Goal: Answer question/provide support: Share knowledge or assist other users

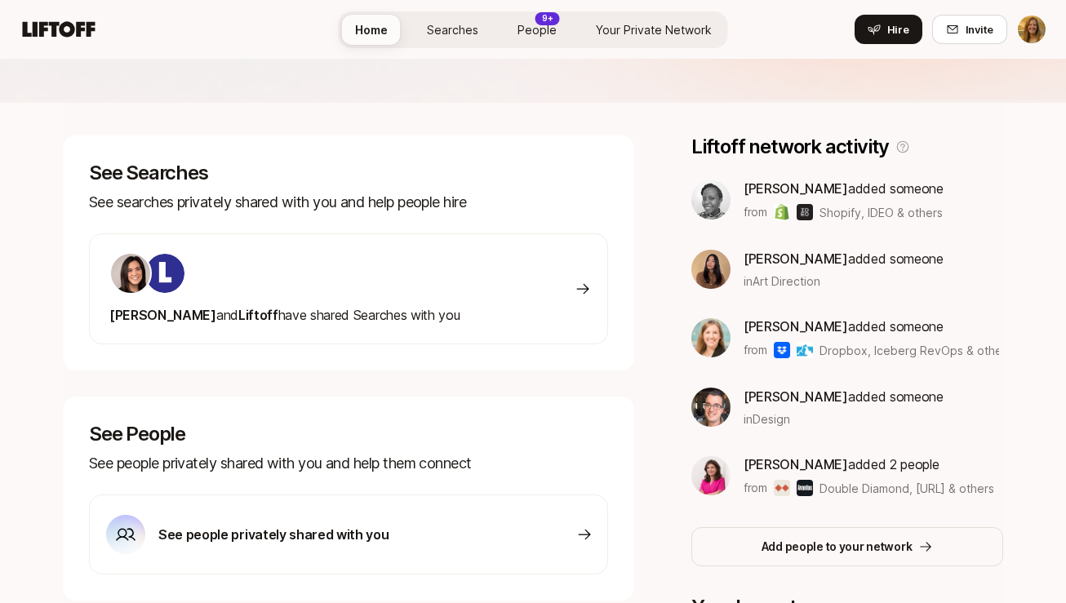
scroll to position [196, 0]
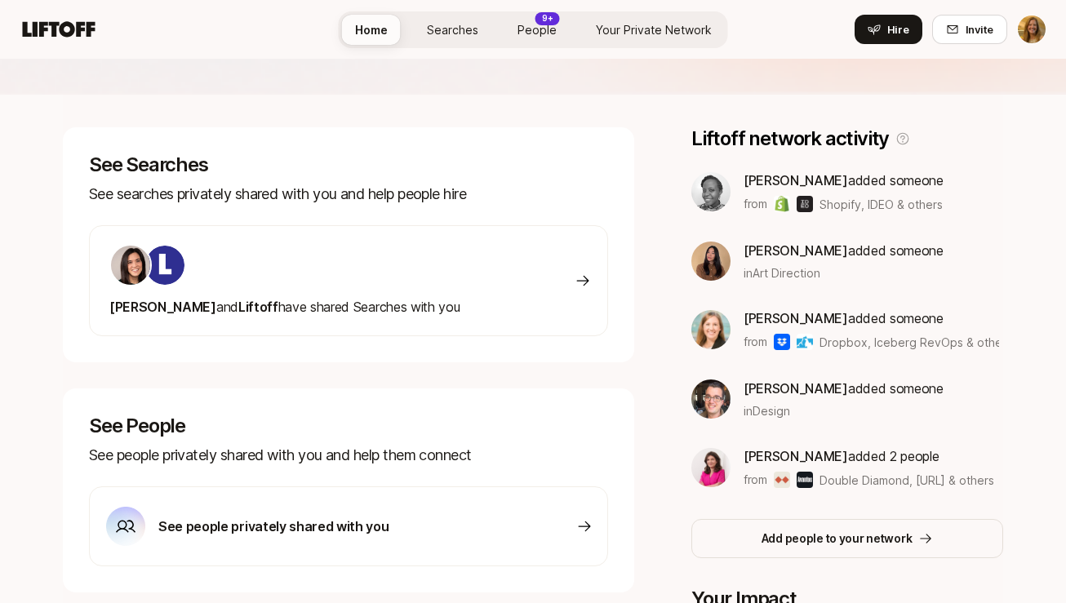
click at [580, 278] on icon at bounding box center [583, 281] width 16 height 16
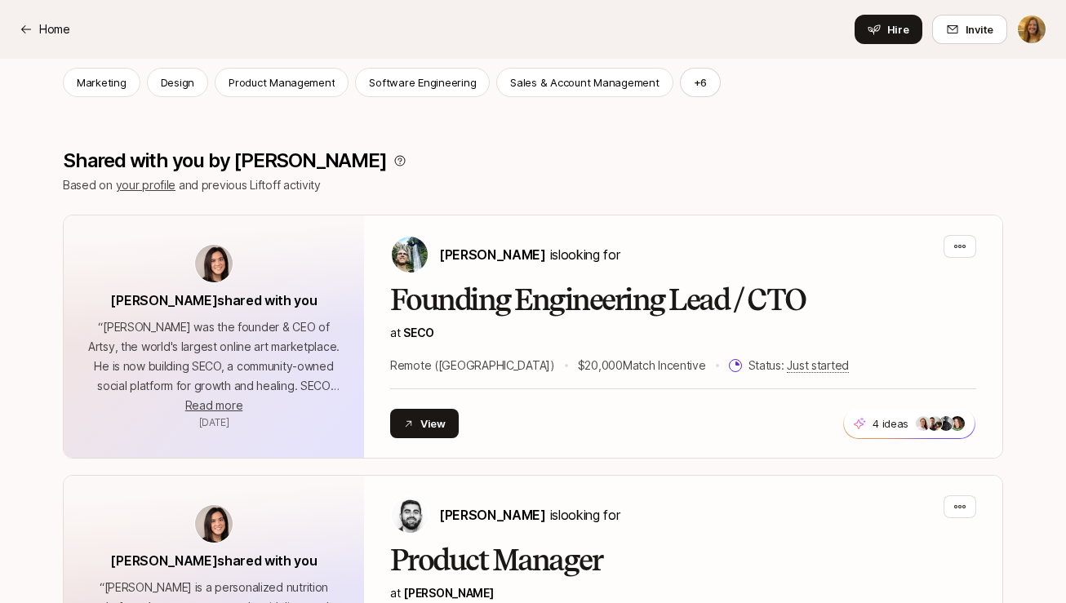
scroll to position [230, 0]
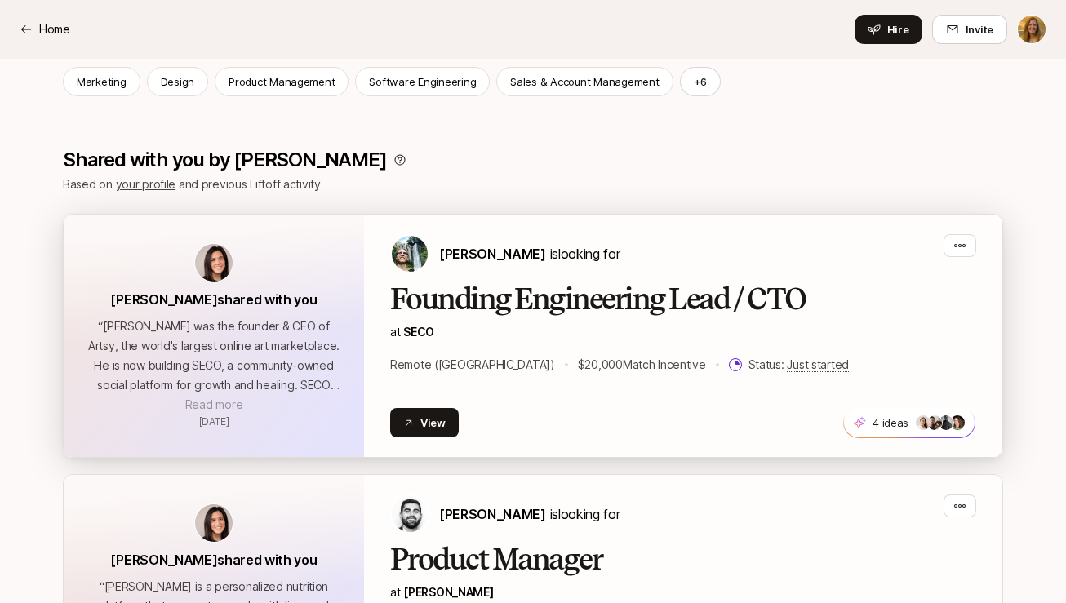
click at [225, 403] on span "Read more" at bounding box center [213, 405] width 57 height 14
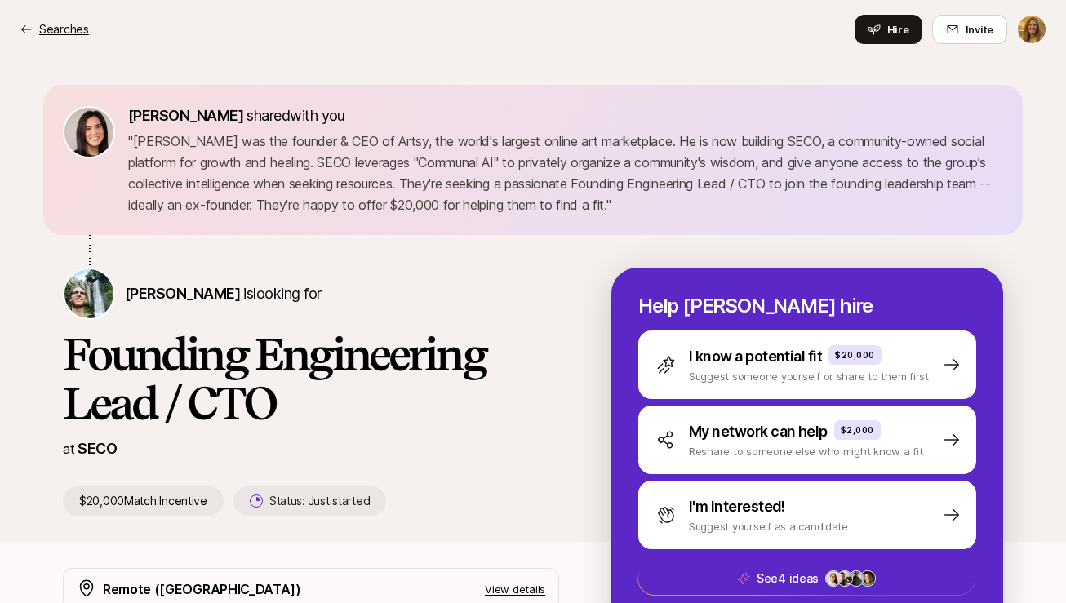
click at [24, 30] on icon at bounding box center [26, 29] width 13 height 13
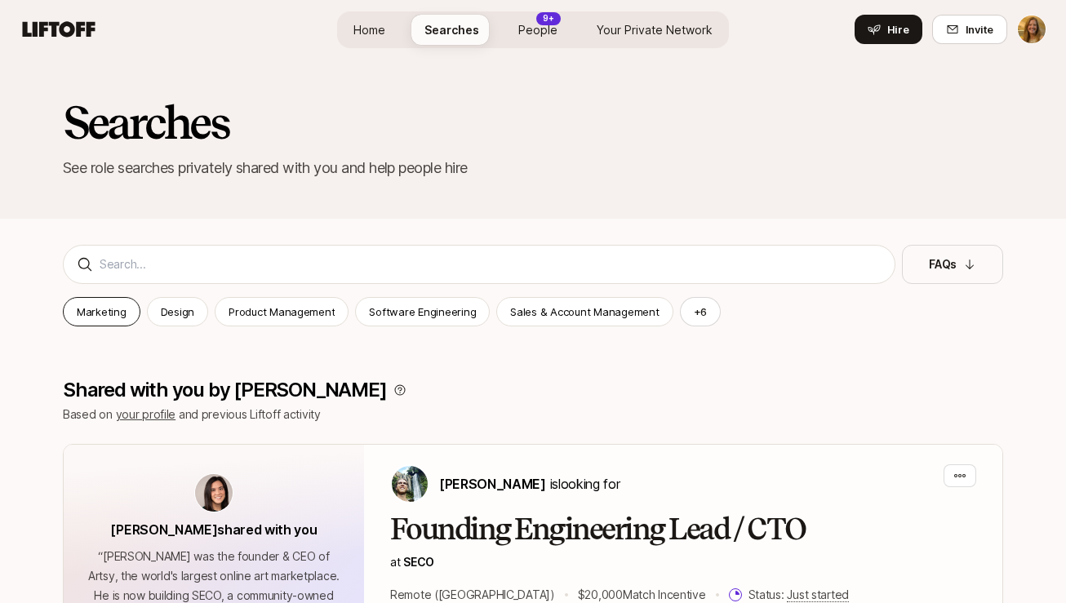
click at [91, 309] on p "Marketing" at bounding box center [102, 312] width 50 height 16
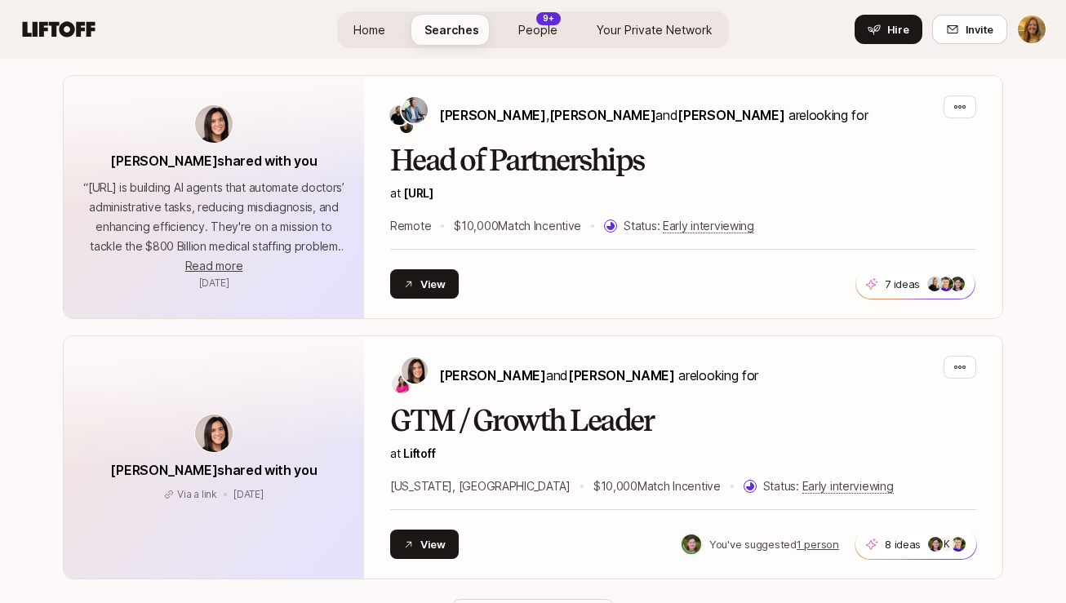
scroll to position [886, 0]
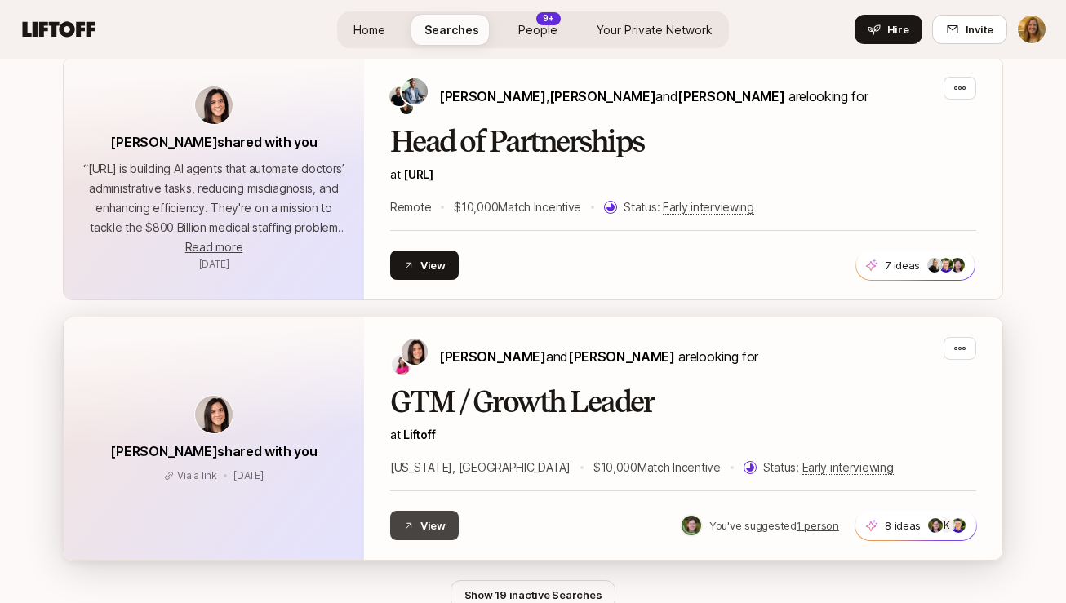
click at [440, 527] on button "View" at bounding box center [424, 525] width 69 height 29
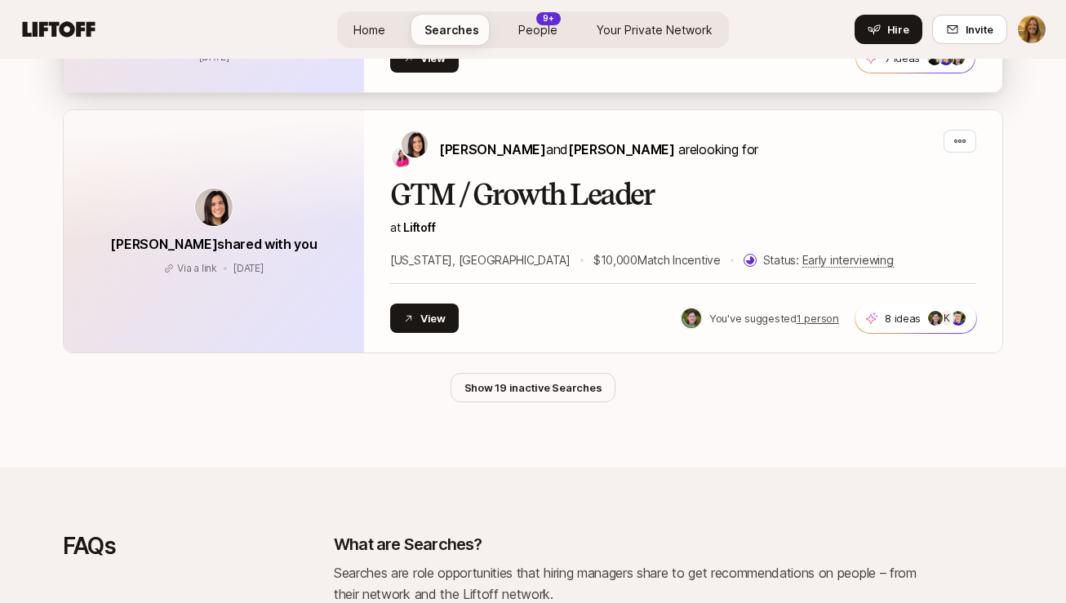
scroll to position [1096, 0]
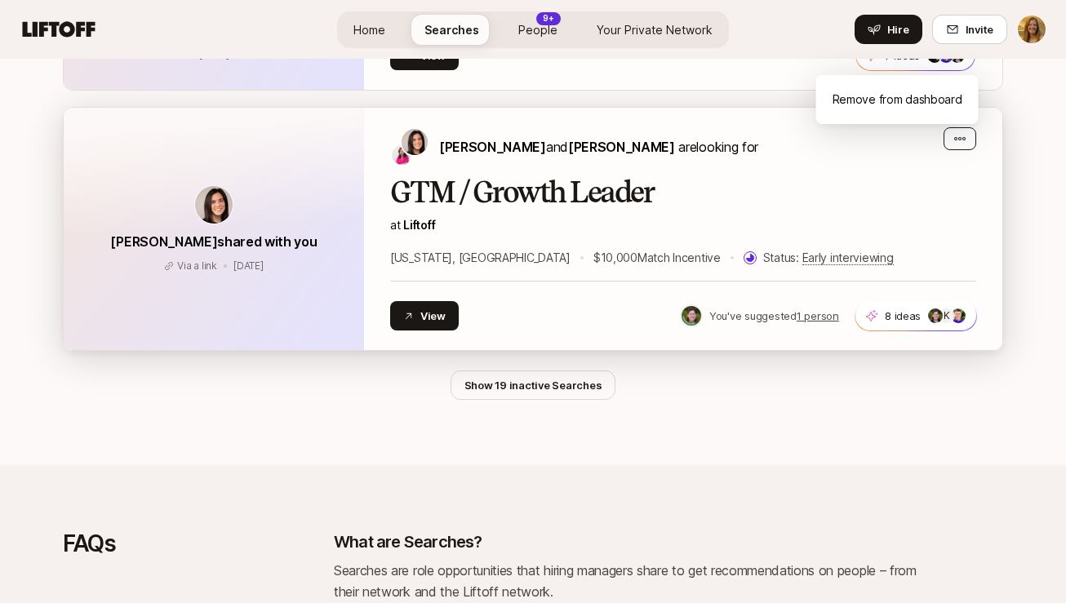
click at [965, 136] on icon "button" at bounding box center [960, 138] width 13 height 13
click at [857, 212] on div "GTM / Growth Leader at Liftoff [US_STATE], [GEOGRAPHIC_DATA] $10,000 Match Ince…" at bounding box center [683, 221] width 586 height 91
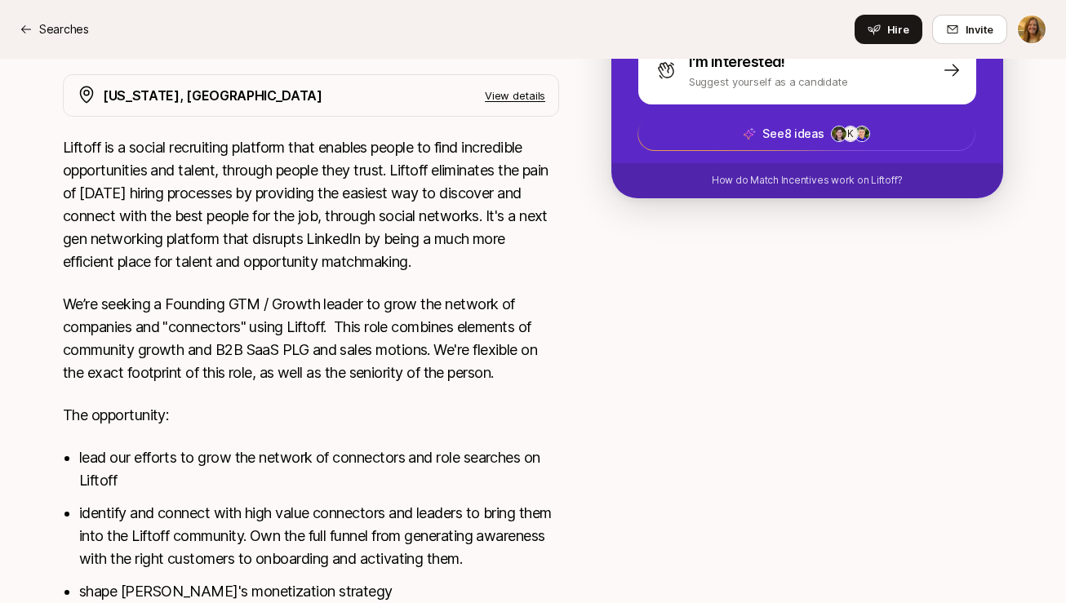
scroll to position [265, 0]
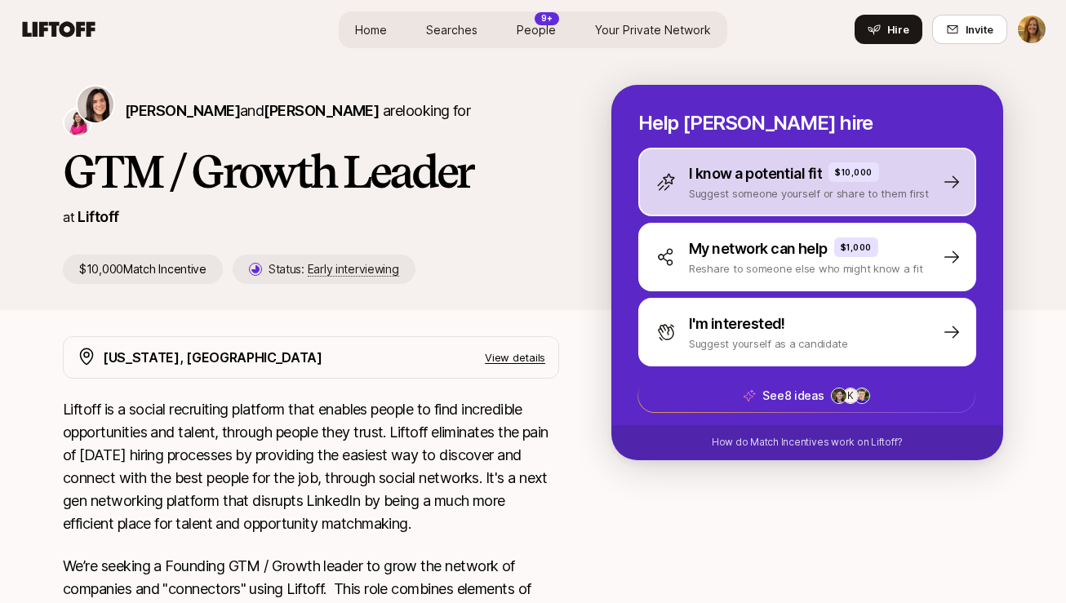
click at [953, 180] on icon at bounding box center [952, 182] width 20 height 20
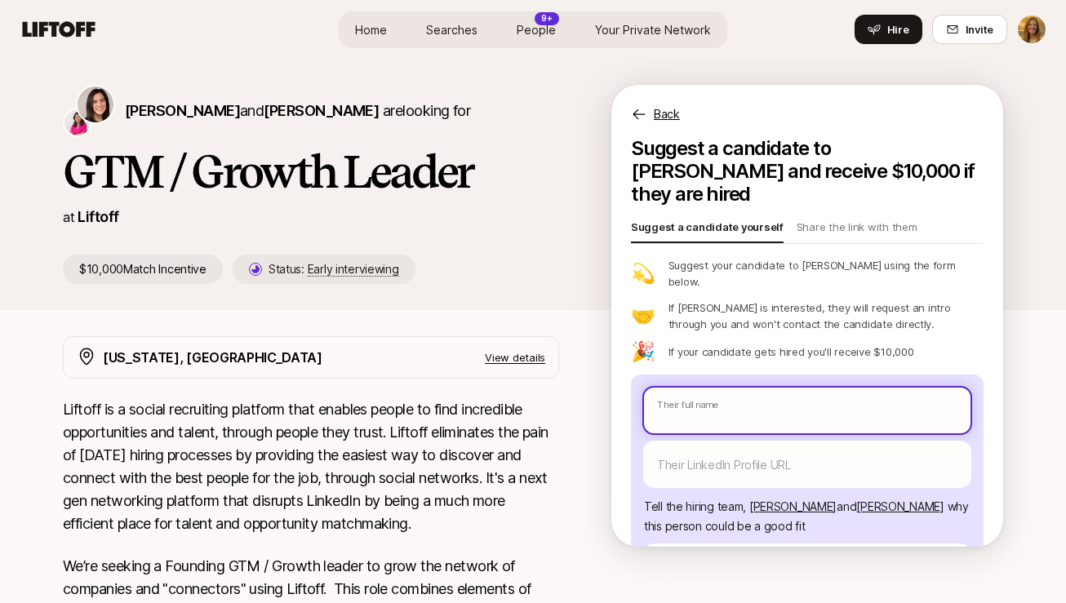
click at [717, 388] on input "text" at bounding box center [807, 411] width 327 height 46
type textarea "x"
type input "Al"
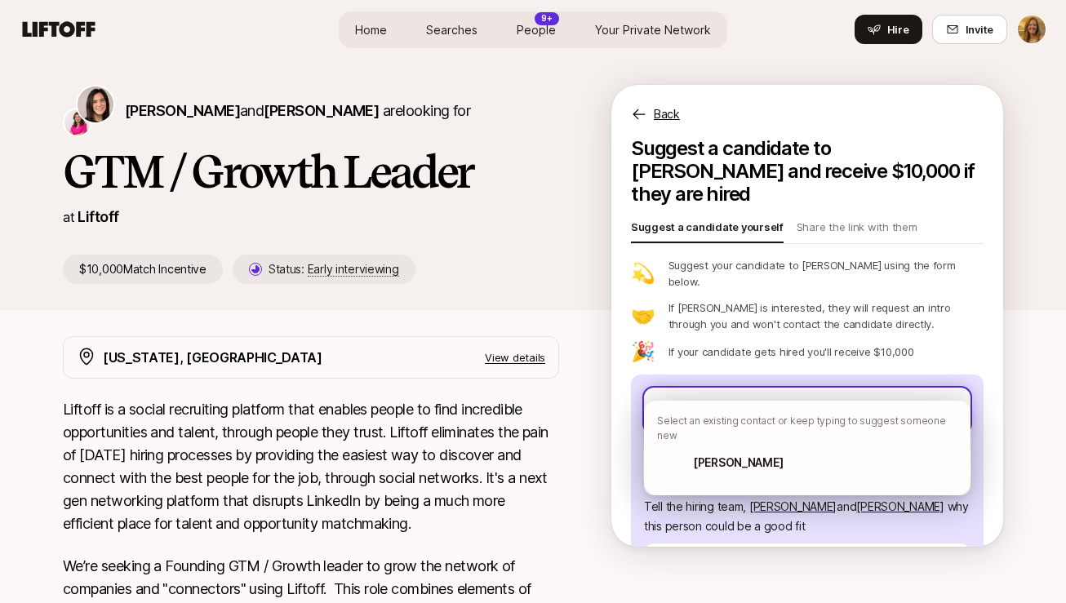
type textarea "x"
type input "[PERSON_NAME]"
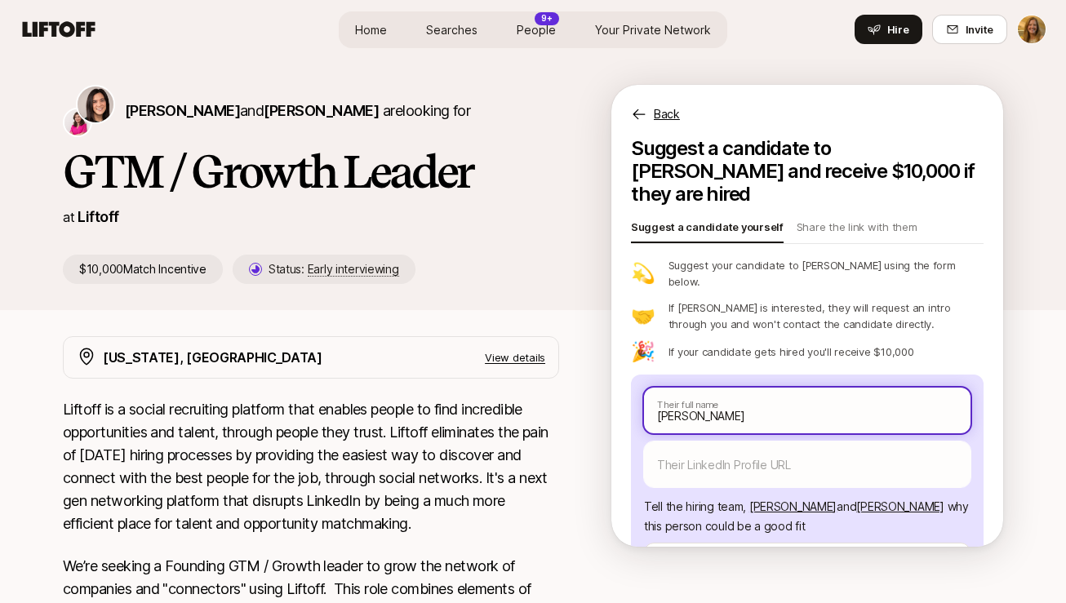
type textarea "x"
type input "Alis"
type textarea "x"
type input "Aliso"
type textarea "x"
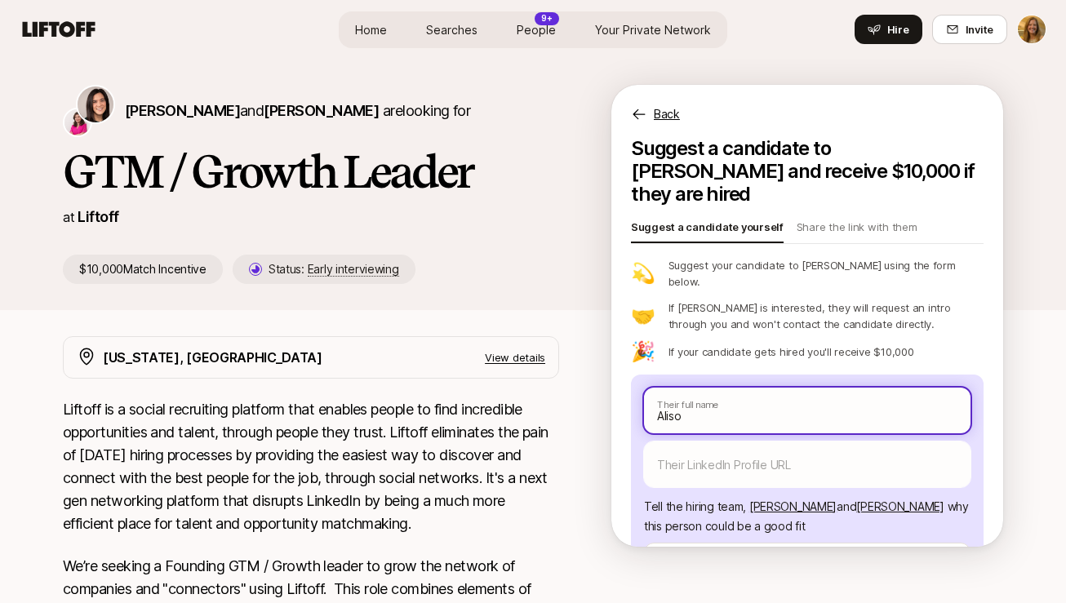
type input "[PERSON_NAME]"
type textarea "x"
type input "[PERSON_NAME]"
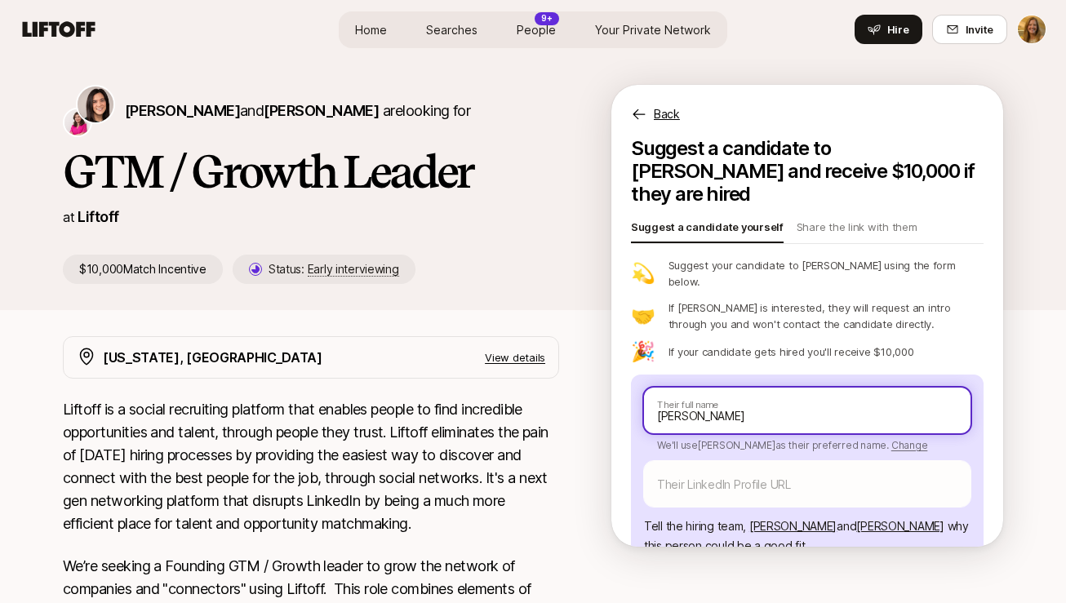
type textarea "x"
type input "[PERSON_NAME]"
type textarea "x"
type input "[PERSON_NAME]"
type textarea "x"
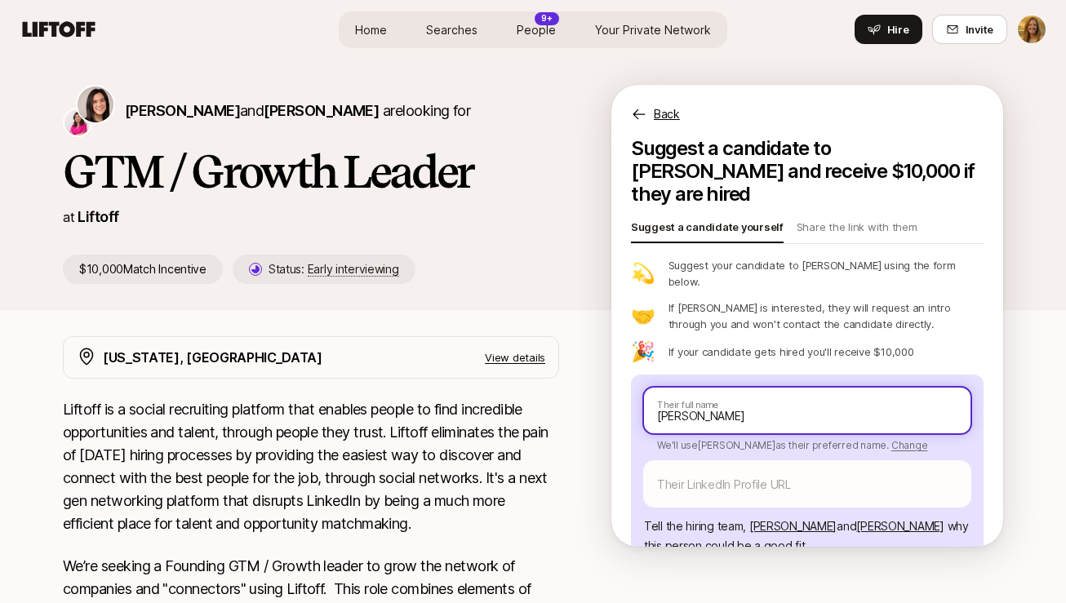
type input "[PERSON_NAME]"
type textarea "x"
type input "[PERSON_NAME]"
type textarea "x"
type input "[PERSON_NAME]"
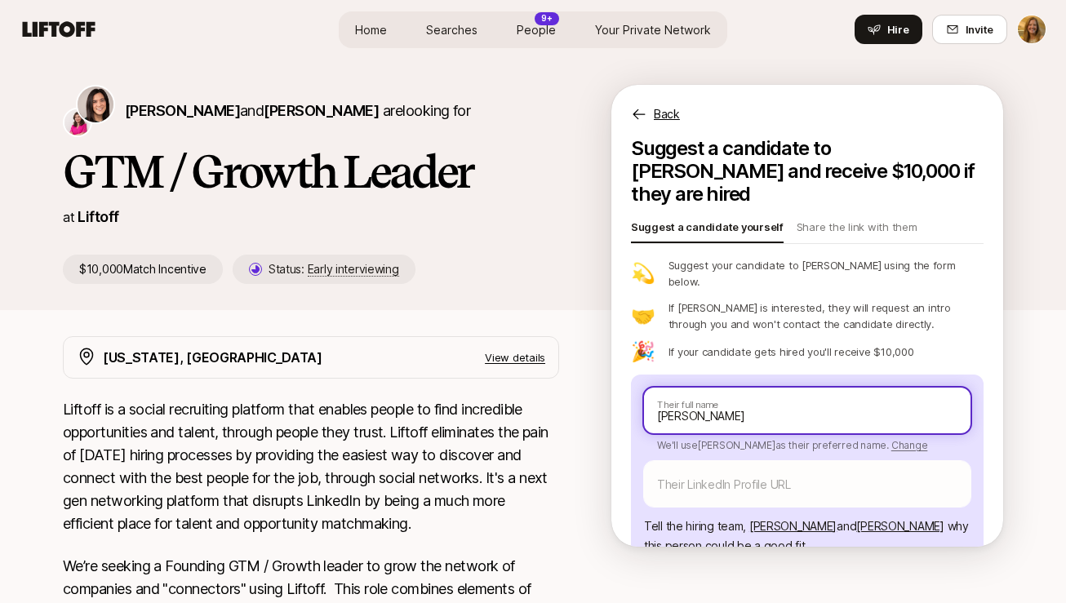
type textarea "x"
type input "[PERSON_NAME]"
type textarea "x"
type input "[PERSON_NAME] S"
type textarea "x"
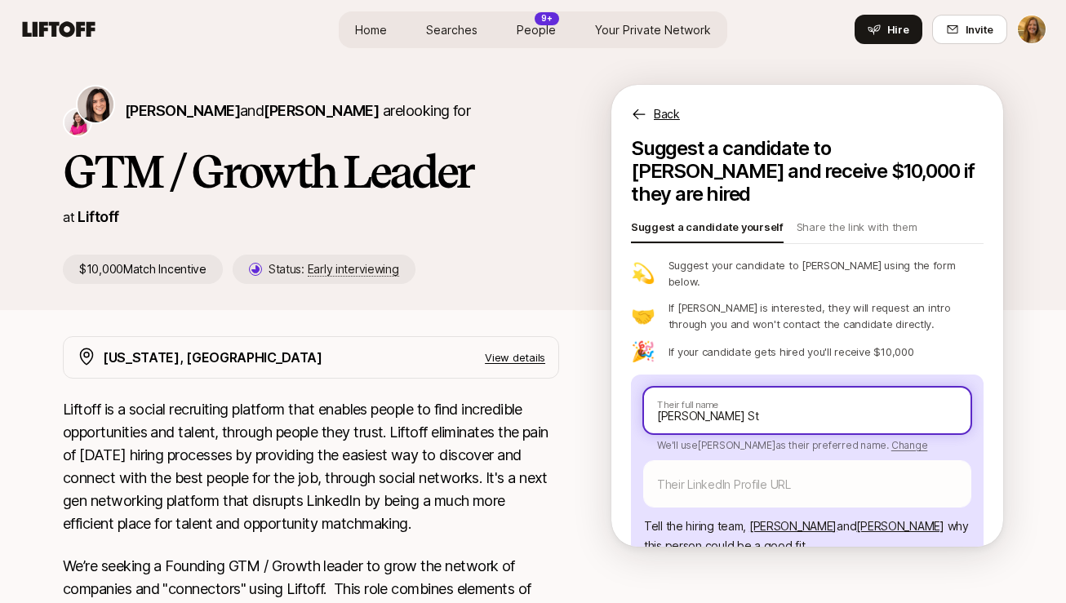
type input "[PERSON_NAME] Sti"
type textarea "x"
type input "[PERSON_NAME] Stie"
type textarea "x"
type input "[PERSON_NAME] Stiefe"
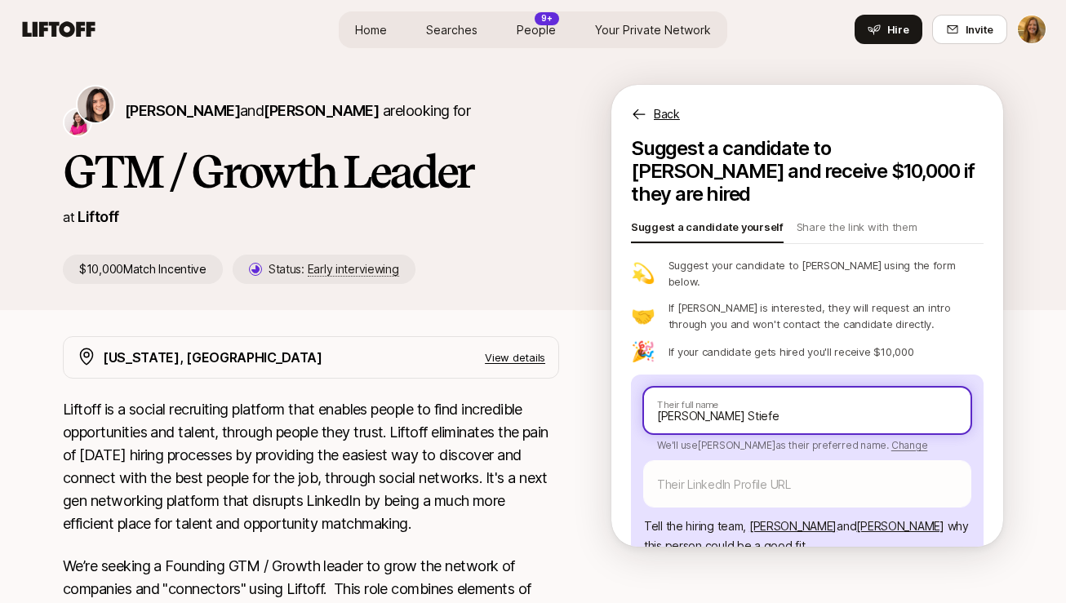
type textarea "x"
type input "[PERSON_NAME]"
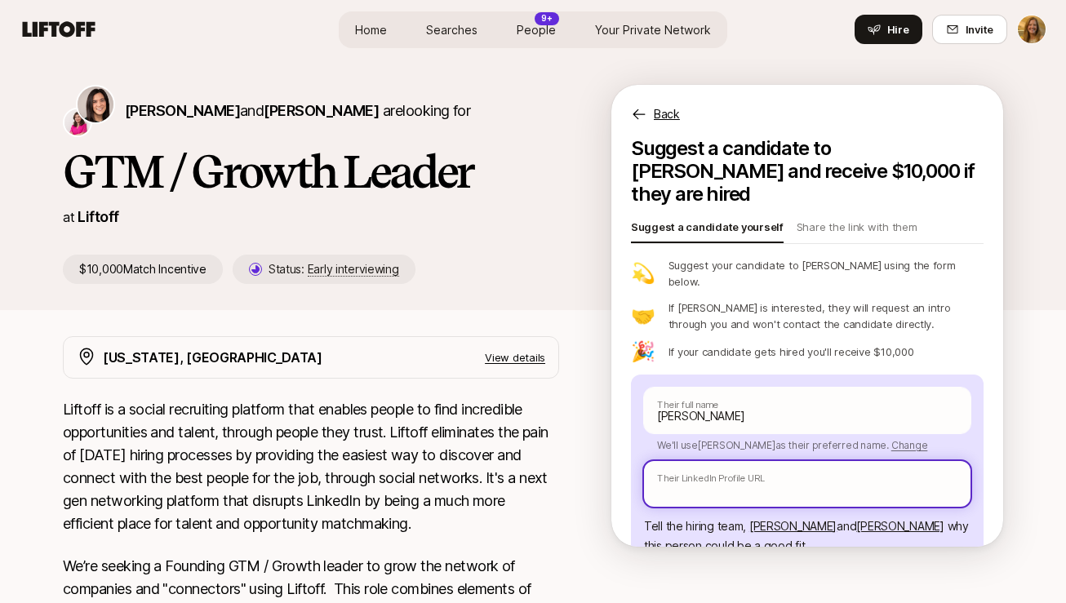
click at [706, 461] on input "text" at bounding box center [807, 484] width 327 height 46
paste input "[URL][DOMAIN_NAME][PERSON_NAME]"
type textarea "x"
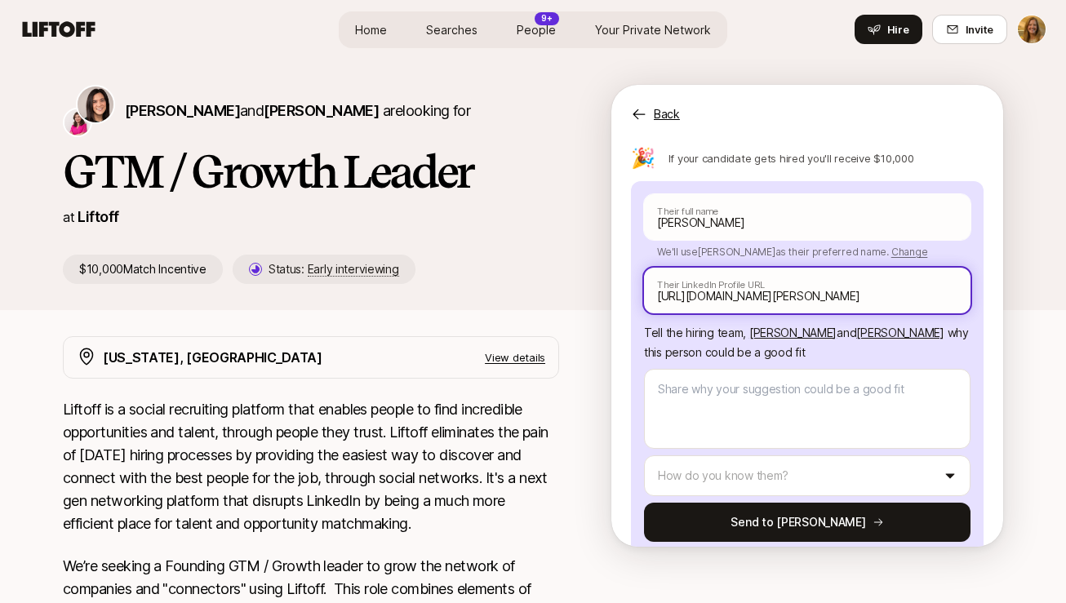
scroll to position [195, 0]
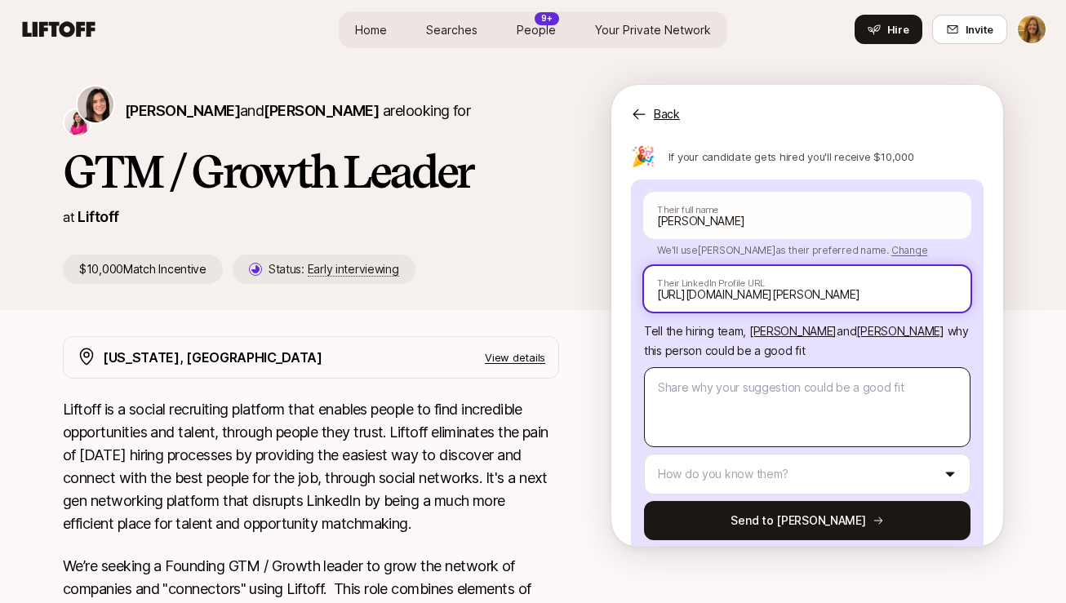
type input "[URL][DOMAIN_NAME][PERSON_NAME]"
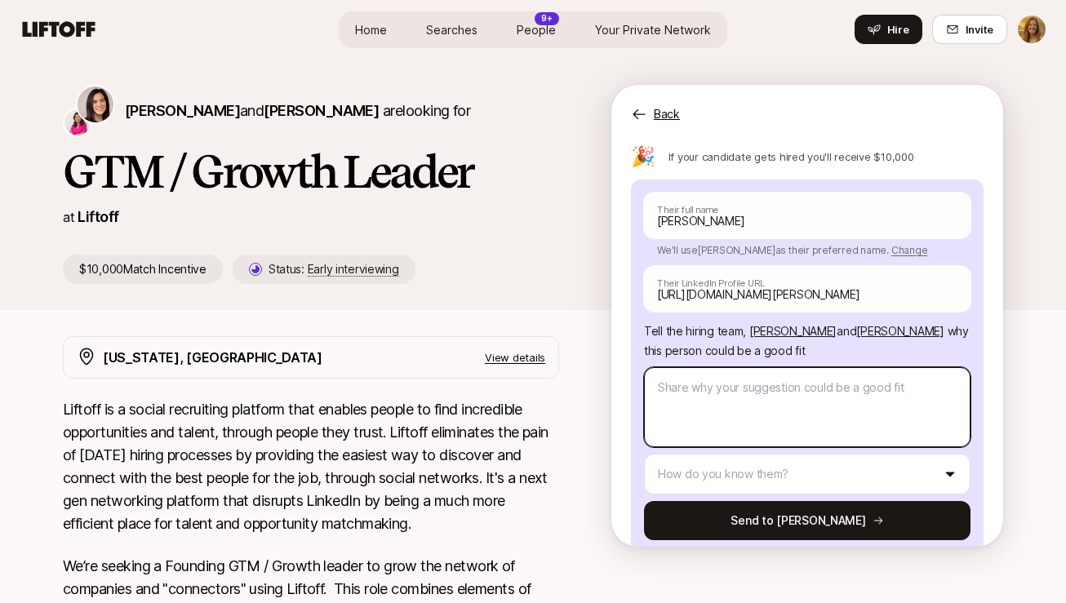
scroll to position [0, 0]
click at [679, 367] on textarea at bounding box center [807, 407] width 327 height 80
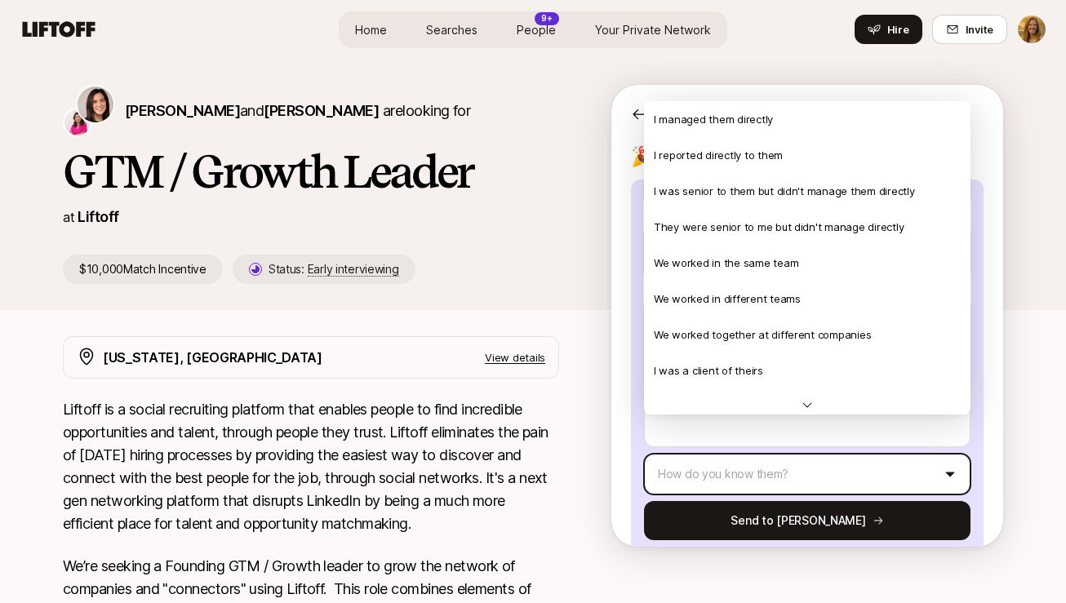
click at [950, 430] on html "Home Searches People 9+ Your Private Network Hire Home Searches People 9+ Your …" at bounding box center [533, 301] width 1066 height 603
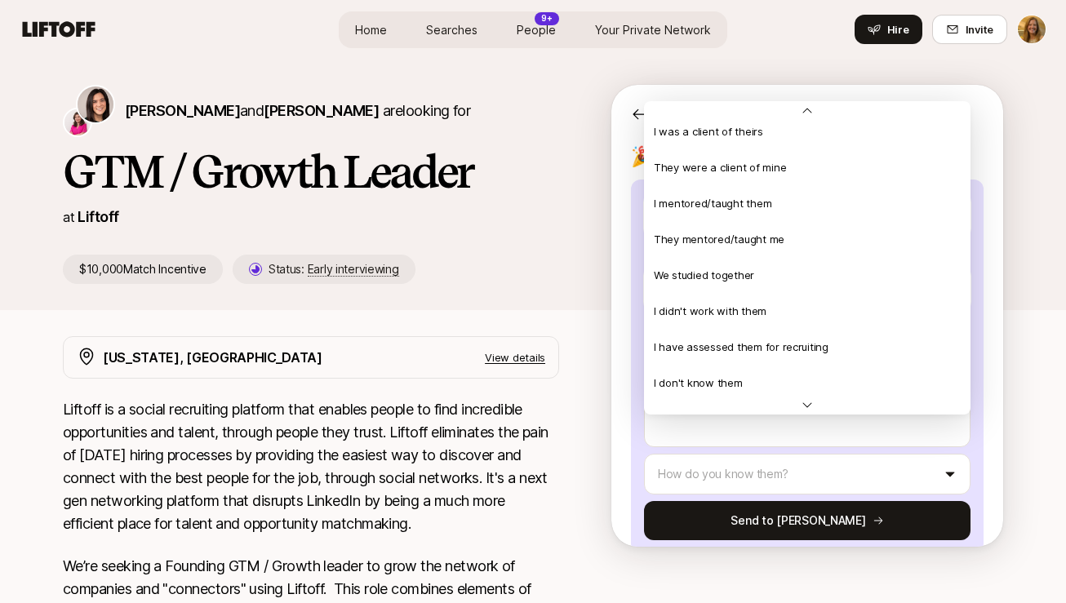
scroll to position [247, 0]
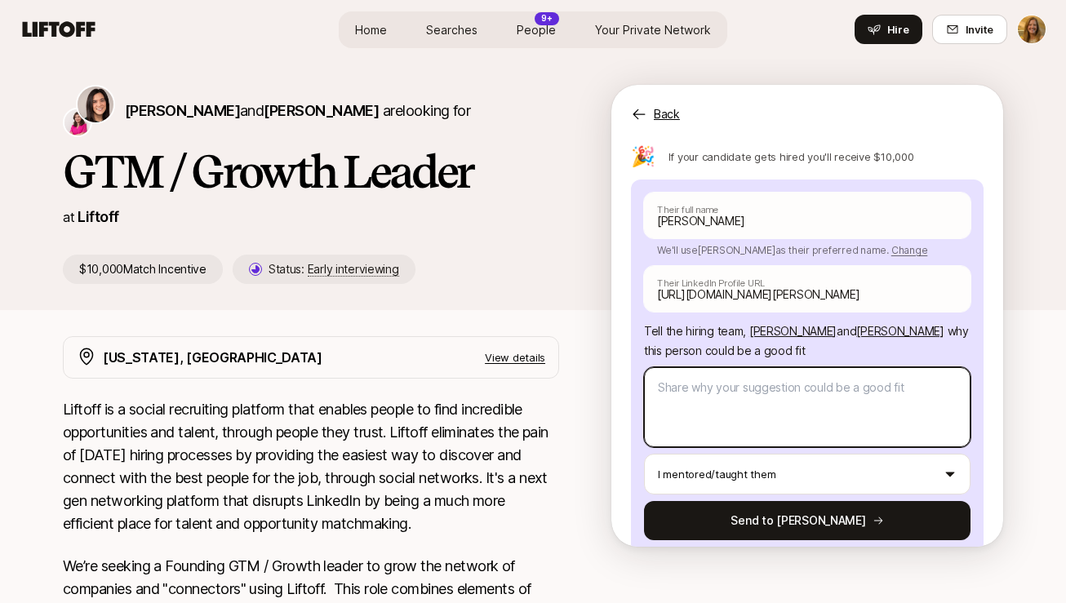
click at [692, 367] on textarea at bounding box center [807, 407] width 327 height 80
type textarea "x"
type textarea "A"
type textarea "x"
type textarea "Al"
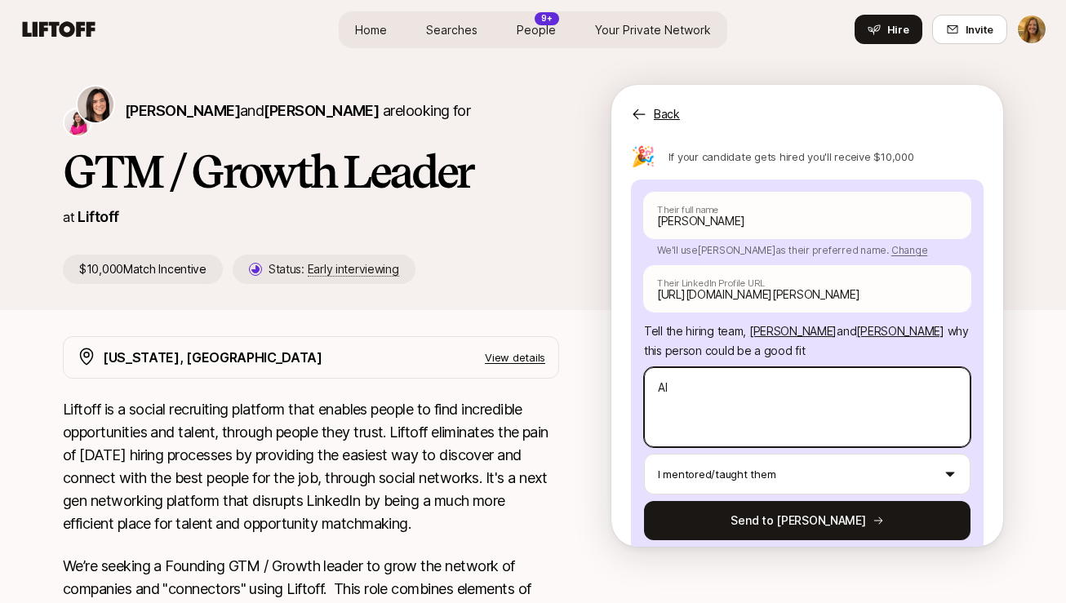
type textarea "x"
type textarea "Alis"
type textarea "x"
type textarea "Aliso"
type textarea "x"
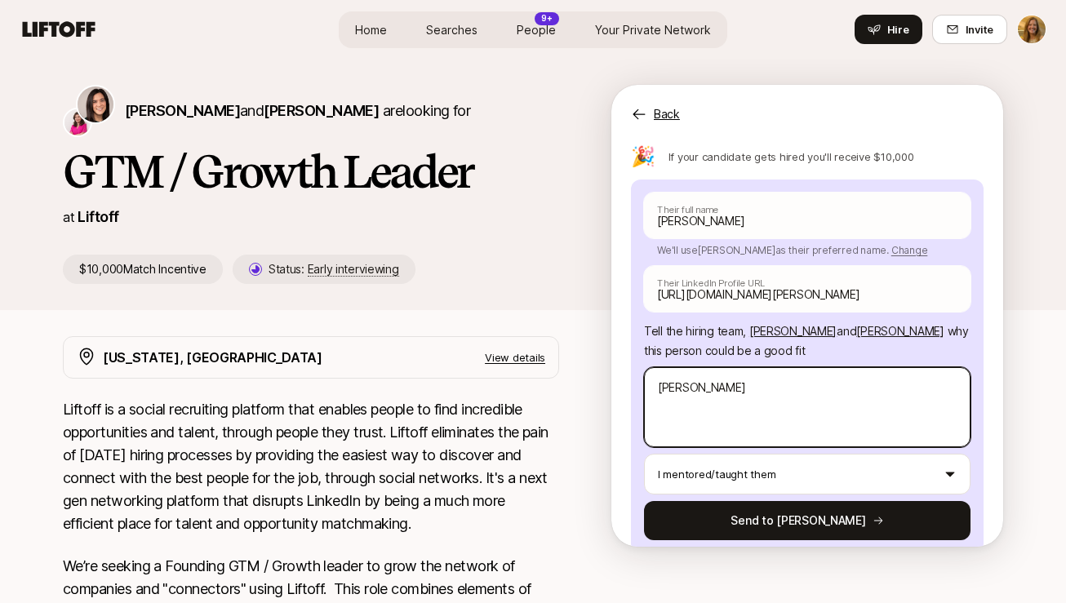
type textarea "[PERSON_NAME]"
type textarea "x"
type textarea "[PERSON_NAME]"
type textarea "x"
type textarea "[PERSON_NAME] is"
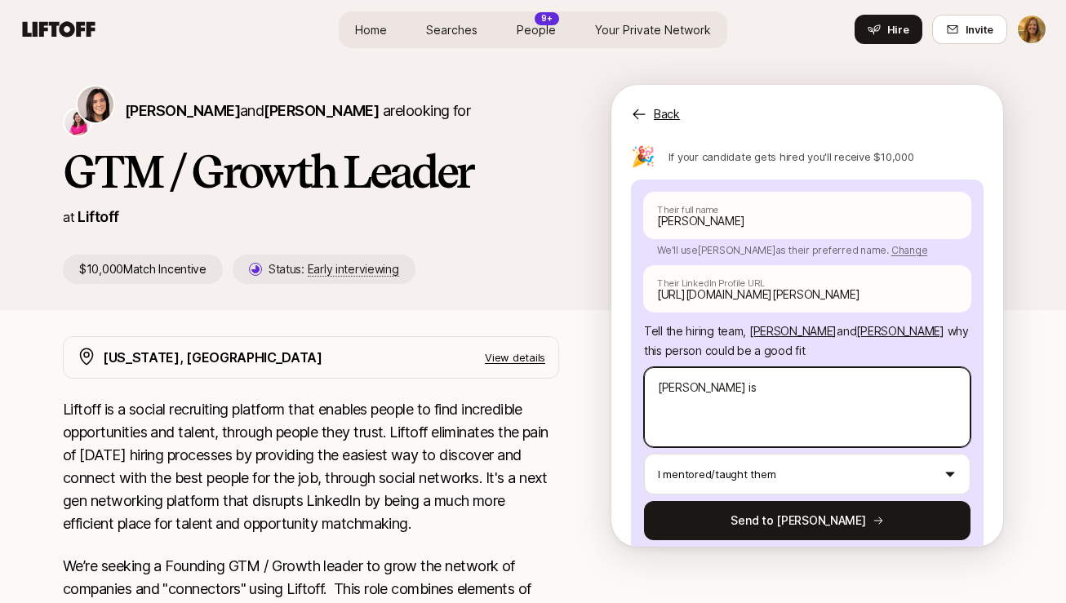
type textarea "x"
type textarea "[PERSON_NAME] is a"
type textarea "x"
type textarea "[PERSON_NAME] is a"
type textarea "x"
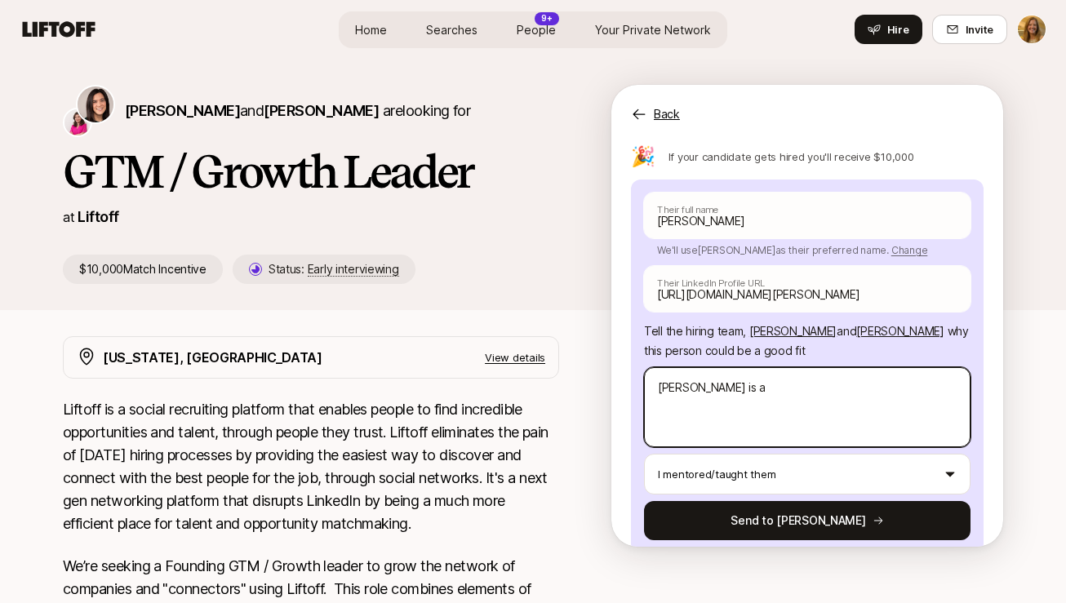
type textarea "[PERSON_NAME] is a p"
type textarea "x"
type textarea "[PERSON_NAME] is a pr"
type textarea "x"
type textarea "[PERSON_NAME] is a pre"
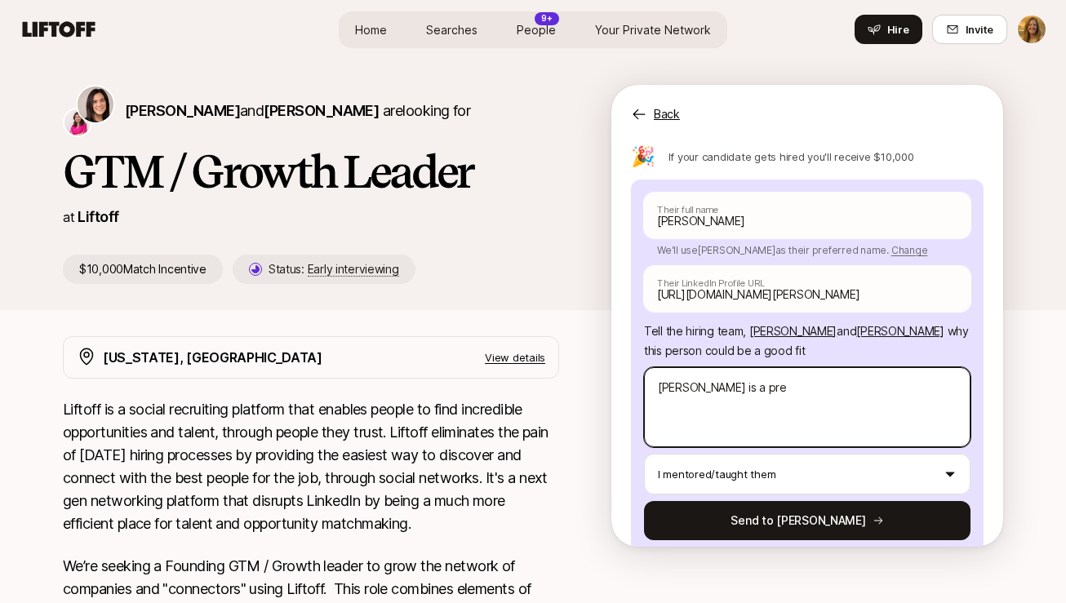
type textarea "x"
type textarea "[PERSON_NAME] is a pref"
type textarea "x"
type textarea "[PERSON_NAME] is a prefe"
type textarea "x"
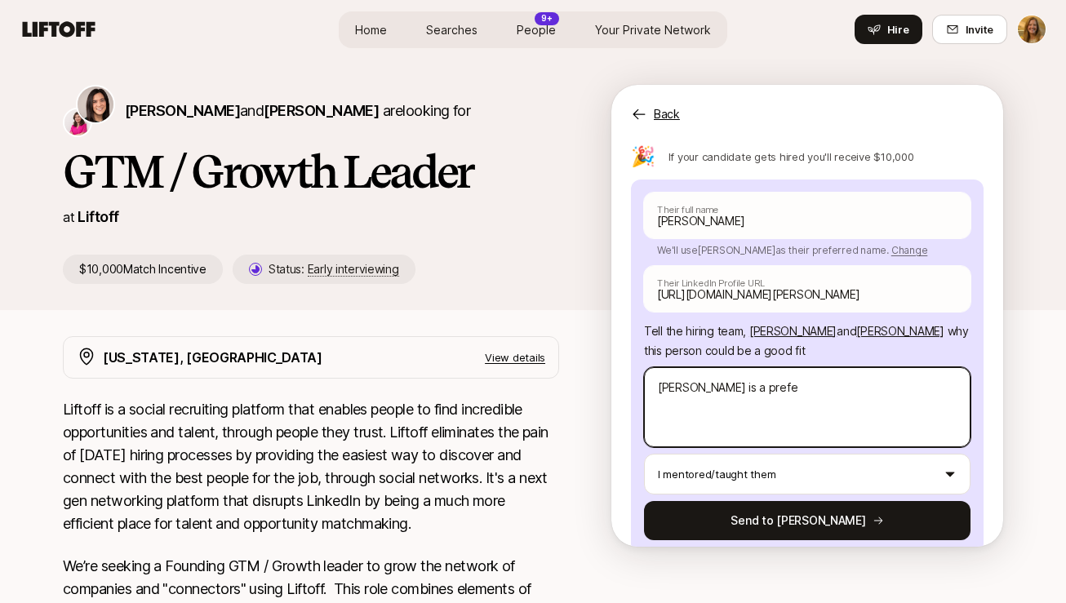
type textarea "[PERSON_NAME] is a pref"
type textarea "x"
type textarea "[PERSON_NAME] is a pre"
type textarea "x"
type textarea "[PERSON_NAME] is a pr"
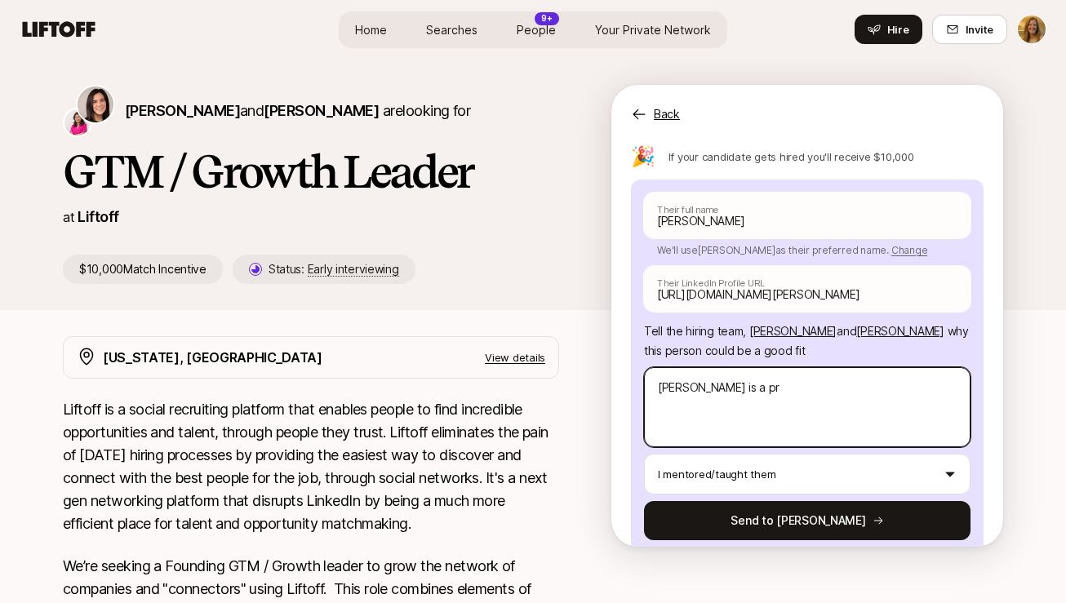
type textarea "x"
type textarea "[PERSON_NAME] is a pro"
type textarea "x"
type textarea "[PERSON_NAME] is a pror"
type textarea "x"
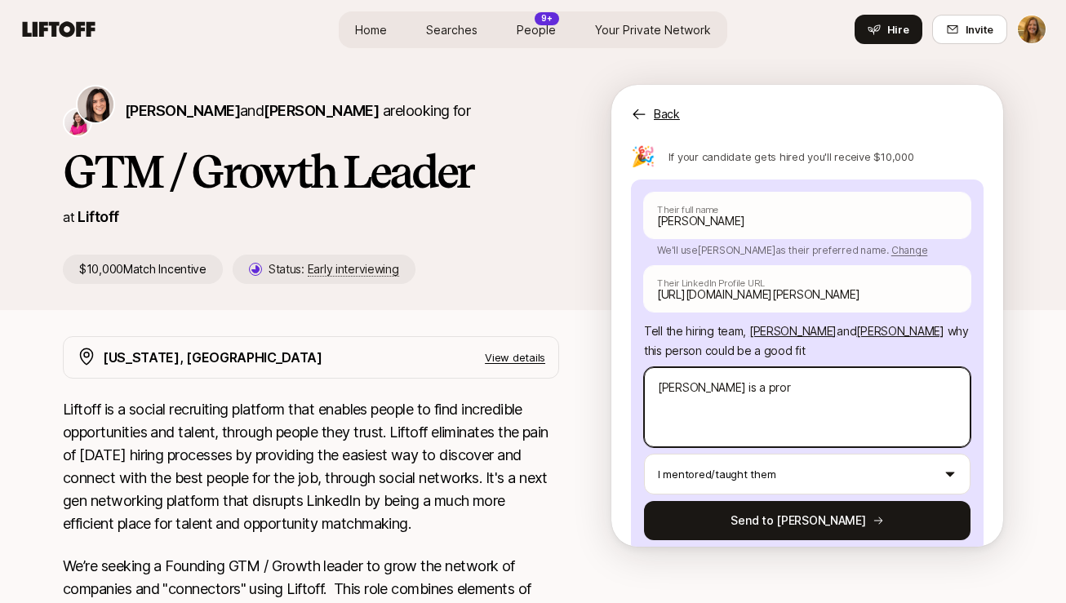
type textarea "[PERSON_NAME] is a prorf"
type textarea "x"
type textarea "[PERSON_NAME] is a pror"
type textarea "x"
type textarea "[PERSON_NAME] is a pro"
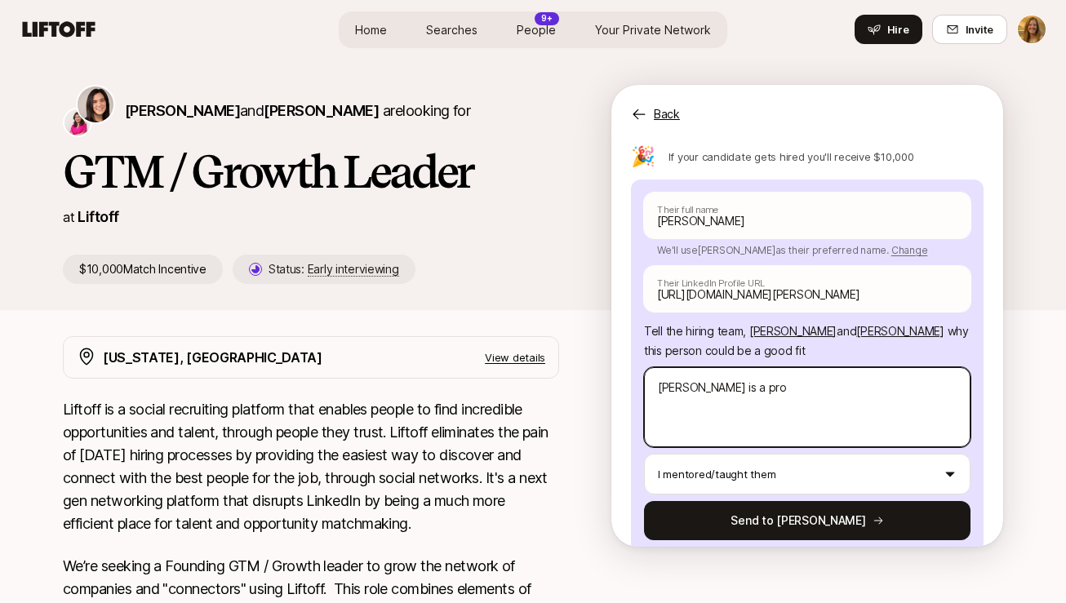
type textarea "x"
type textarea "[PERSON_NAME] is a prof"
type textarea "x"
type textarea "[PERSON_NAME] is a profe"
type textarea "x"
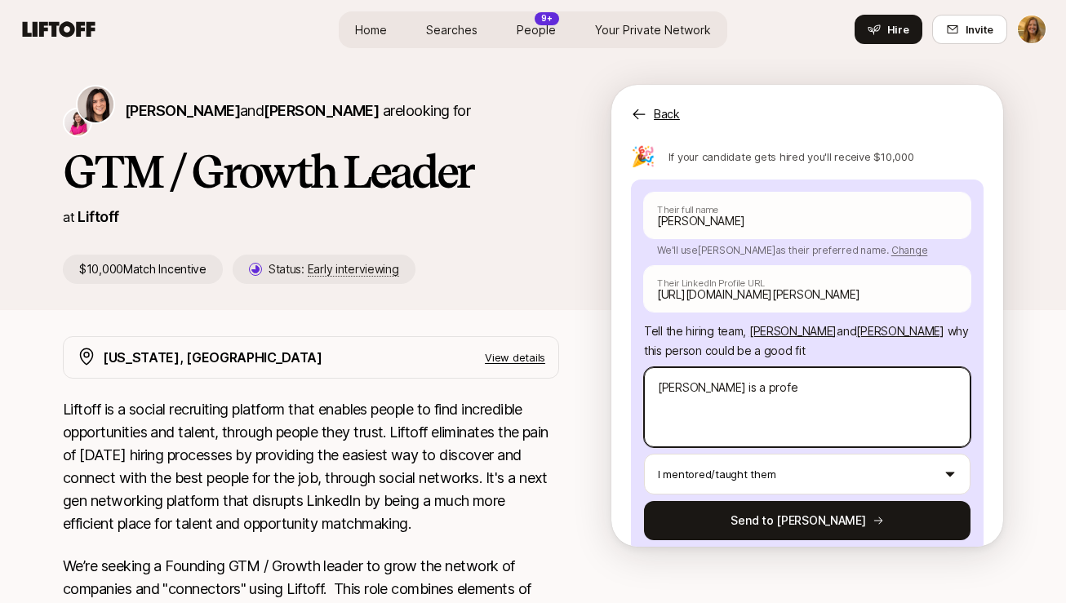
type textarea "[PERSON_NAME] is a profes"
type textarea "x"
type textarea "[PERSON_NAME] is a profess"
type textarea "x"
type textarea "[PERSON_NAME] is a professio"
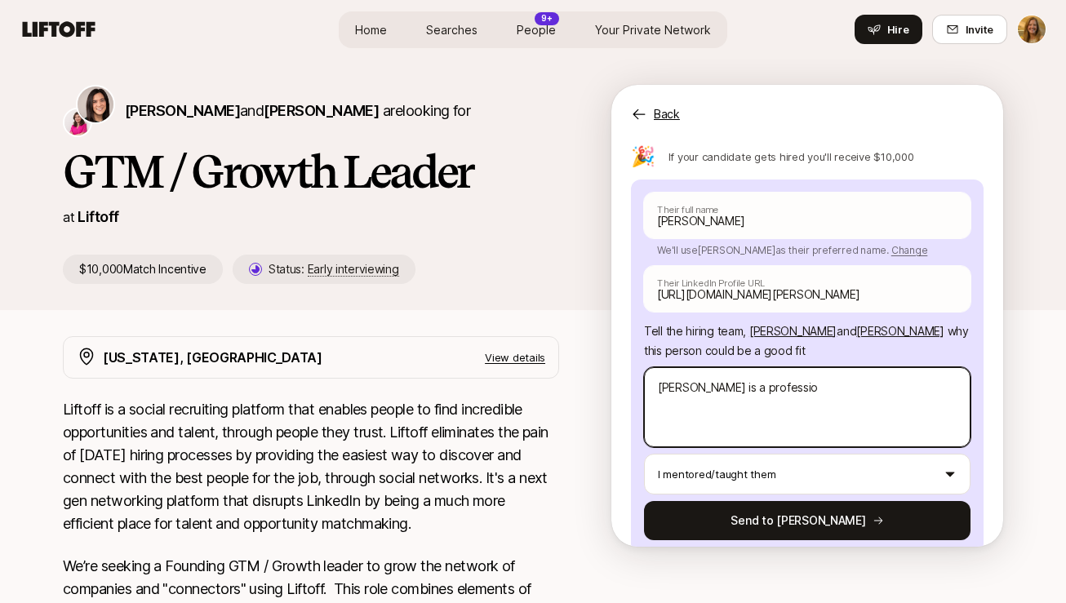
type textarea "x"
type textarea "[PERSON_NAME] is a professiona"
type textarea "x"
type textarea "[PERSON_NAME] is a professional"
type textarea "x"
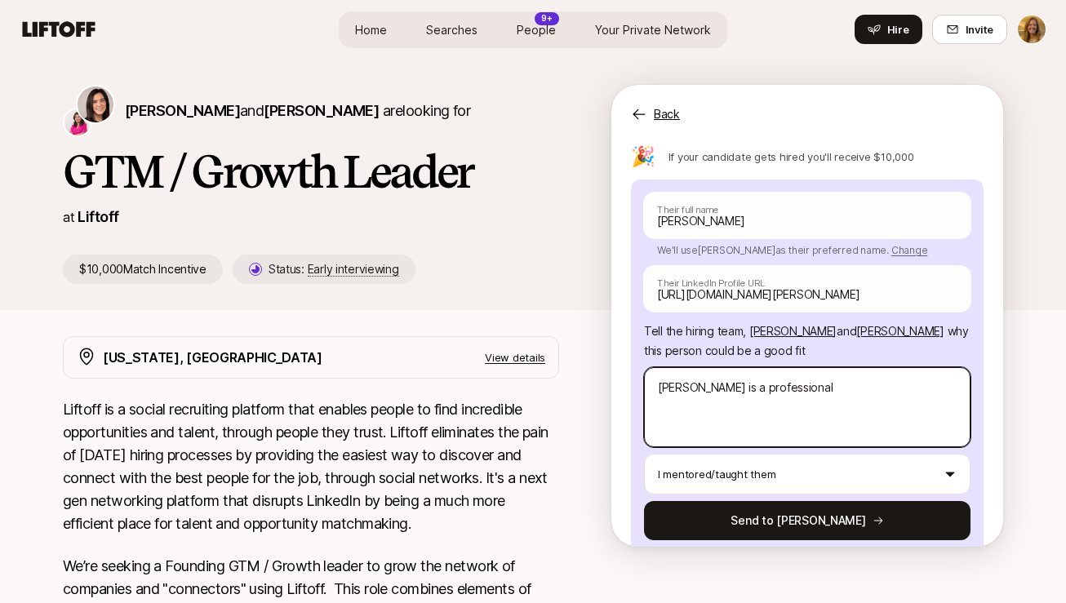
type textarea "[PERSON_NAME] is a professional"
type textarea "x"
type textarea "[PERSON_NAME] is a professional f"
type textarea "x"
type textarea "[PERSON_NAME] is a professional fr"
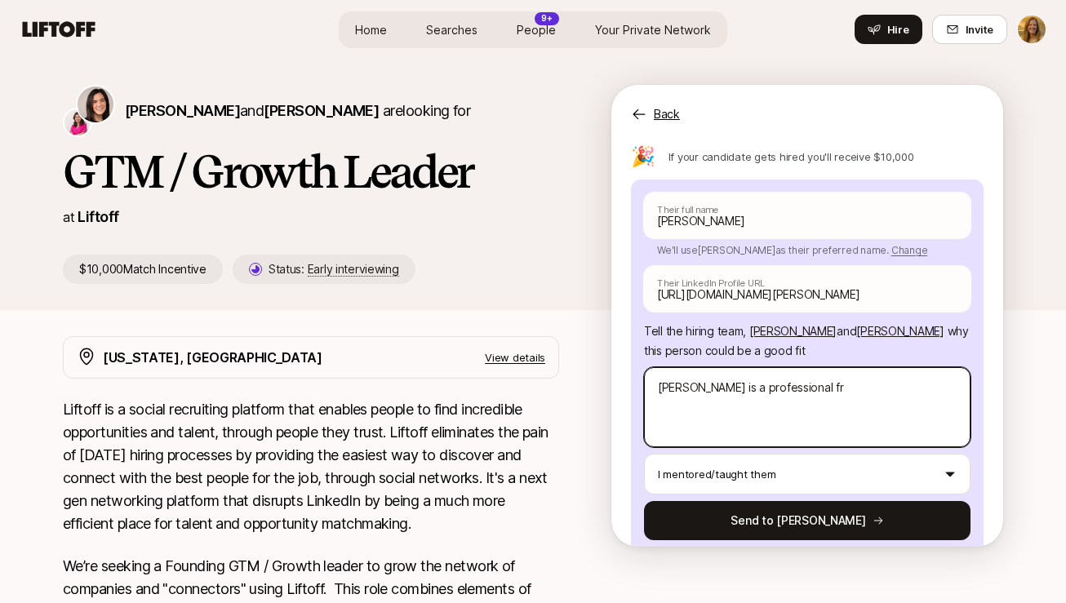
type textarea "x"
type textarea "[PERSON_NAME] is a professional frie"
type textarea "x"
type textarea "[PERSON_NAME] is a professional frien"
type textarea "x"
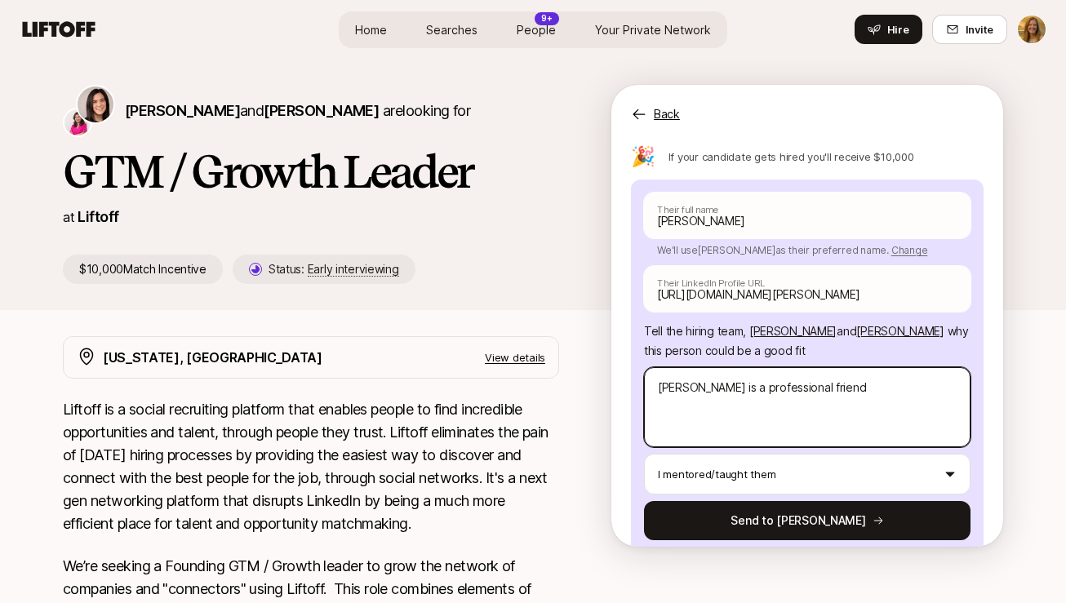
type textarea "[PERSON_NAME] is a professional friend"
type textarea "x"
type textarea "[PERSON_NAME] is a professional friend w"
type textarea "x"
type textarea "[PERSON_NAME] is a professional friend"
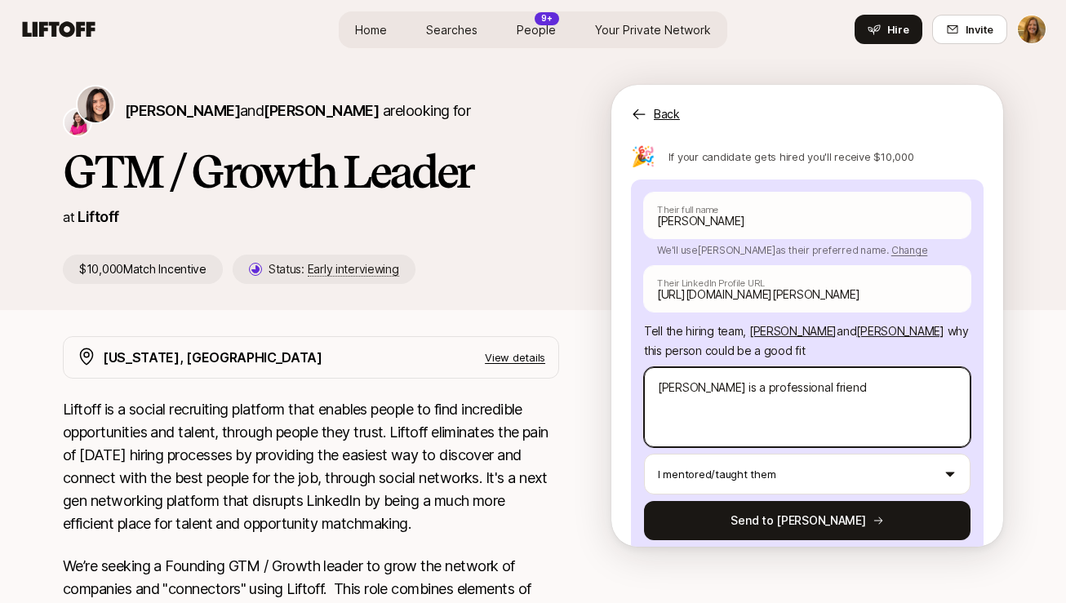
type textarea "x"
type textarea "[PERSON_NAME] is a professional friend w"
type textarea "x"
type textarea "[PERSON_NAME] is a professional friend [PERSON_NAME]"
type textarea "x"
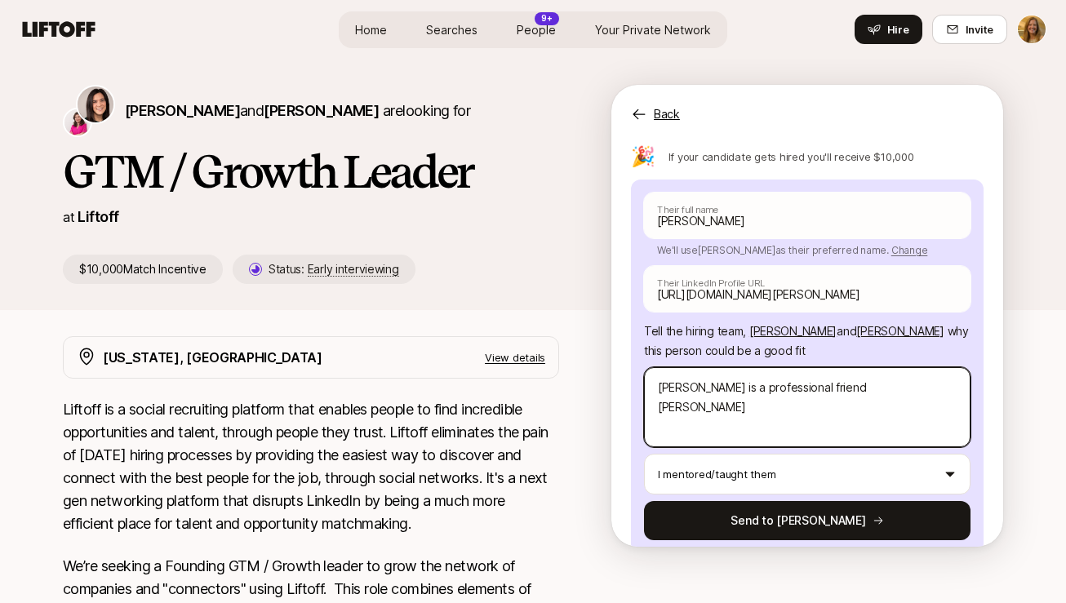
type textarea "[PERSON_NAME] is a professional friend who"
type textarea "x"
type textarea "[PERSON_NAME] is a professional friend who"
type textarea "x"
type textarea "[PERSON_NAME] is a professional friend who h"
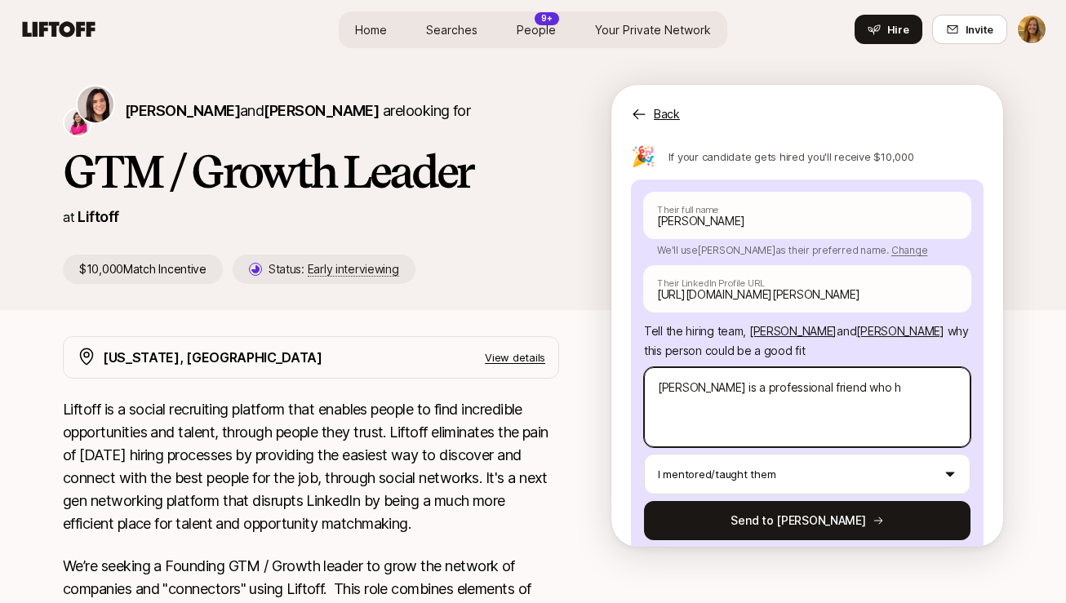
type textarea "x"
type textarea "[PERSON_NAME] is a professional friend who ha"
type textarea "x"
type textarea "[PERSON_NAME] is a professional friend who has"
type textarea "x"
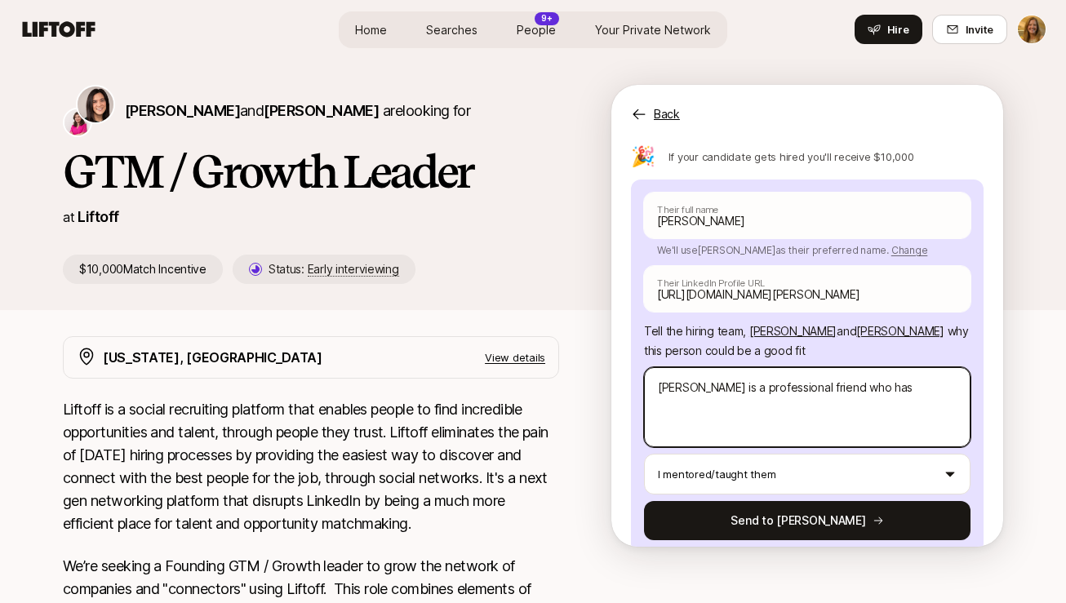
type textarea "[PERSON_NAME] is a professional friend who has b"
type textarea "x"
type textarea "[PERSON_NAME] is a professional friend who has be"
type textarea "x"
type textarea "[PERSON_NAME] is a professional friend who has bec"
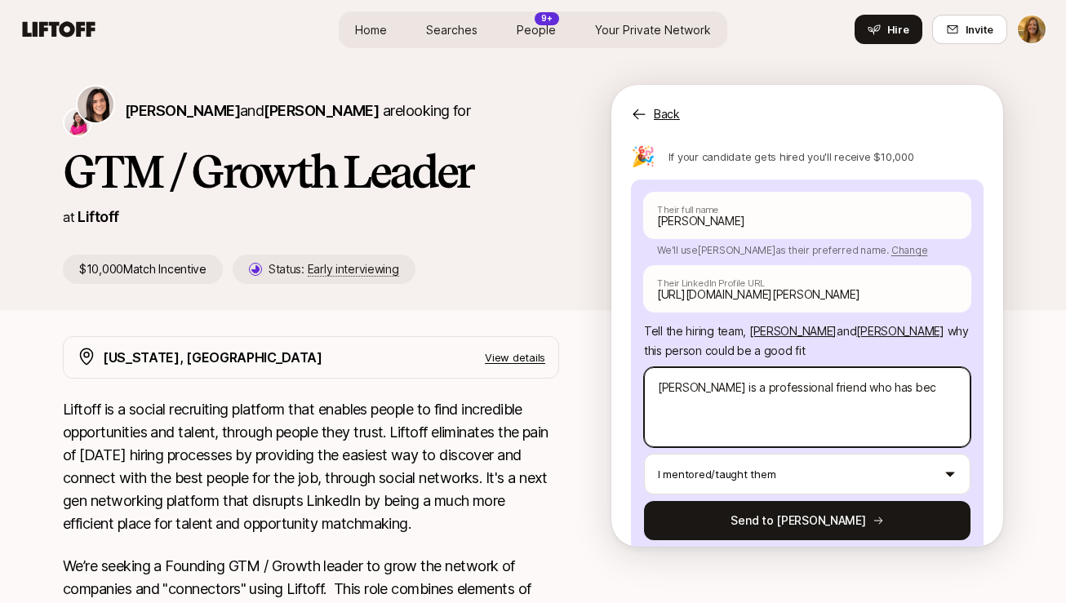
type textarea "x"
type textarea "[PERSON_NAME] is a professional friend who has becom"
type textarea "x"
type textarea "[PERSON_NAME] is a professional friend who has become"
type textarea "x"
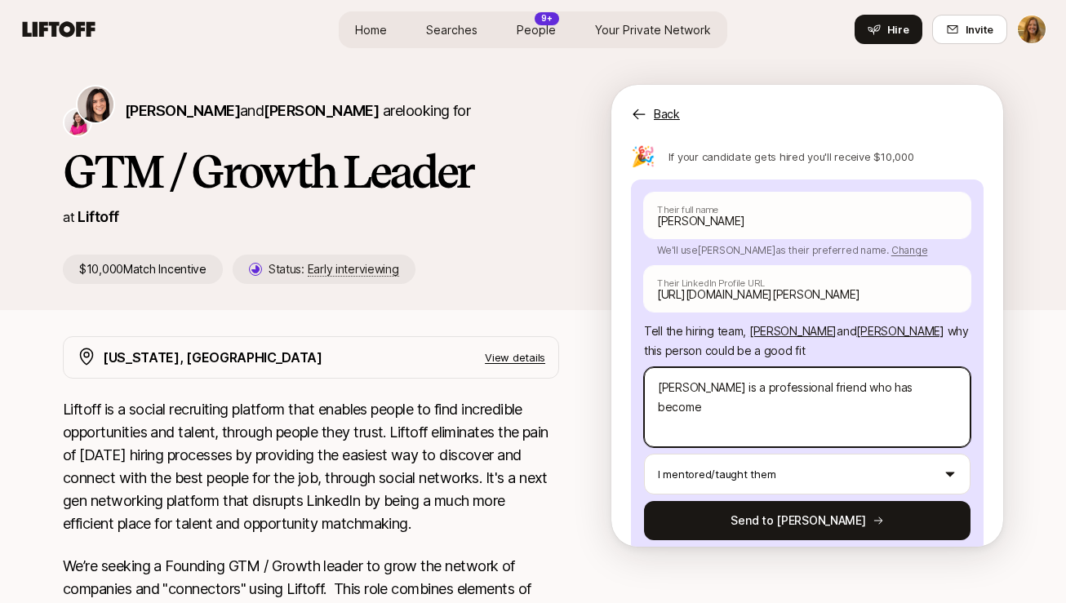
type textarea "[PERSON_NAME] is a professional friend who has become"
type textarea "x"
type textarea "[PERSON_NAME] is a professional friend who has become a"
type textarea "x"
type textarea "[PERSON_NAME] is a professional friend who has become a"
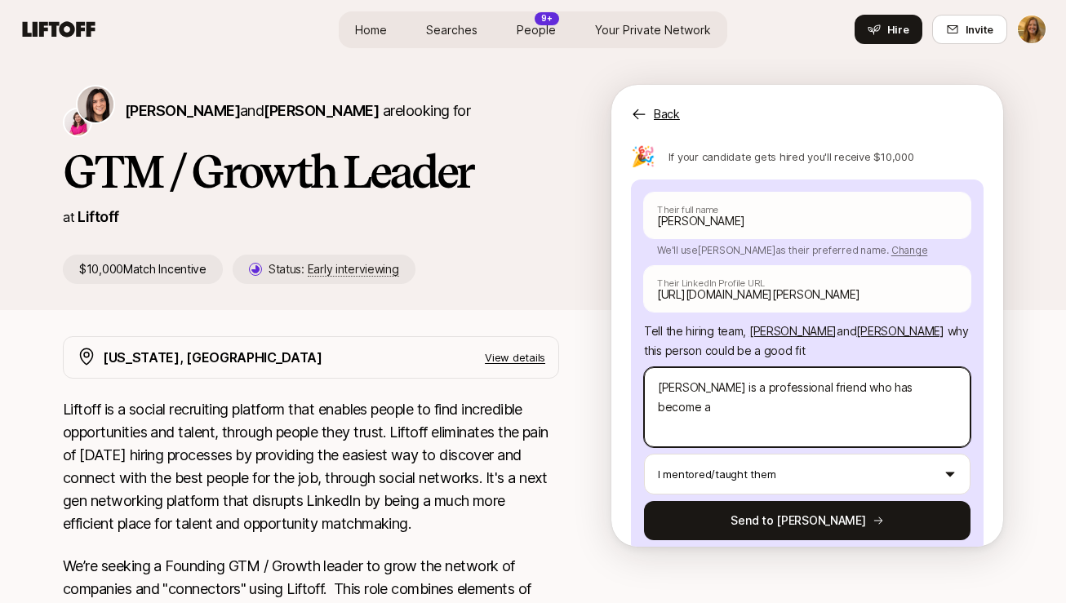
type textarea "x"
type textarea "[PERSON_NAME] is a professional friend who has become a p"
type textarea "x"
type textarea "[PERSON_NAME] is a professional friend who has become a pe"
type textarea "x"
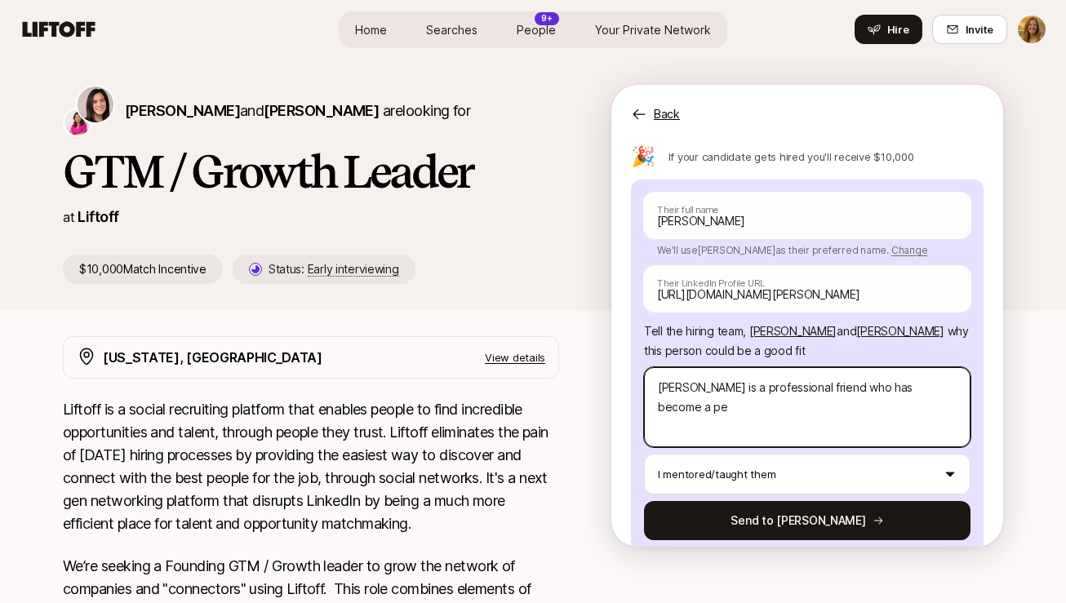
type textarea "[PERSON_NAME] is a professional friend who has become a per"
type textarea "x"
type textarea "[PERSON_NAME] is a professional friend who has become a pers"
type textarea "x"
type textarea "[PERSON_NAME] is a professional friend who has become a perso"
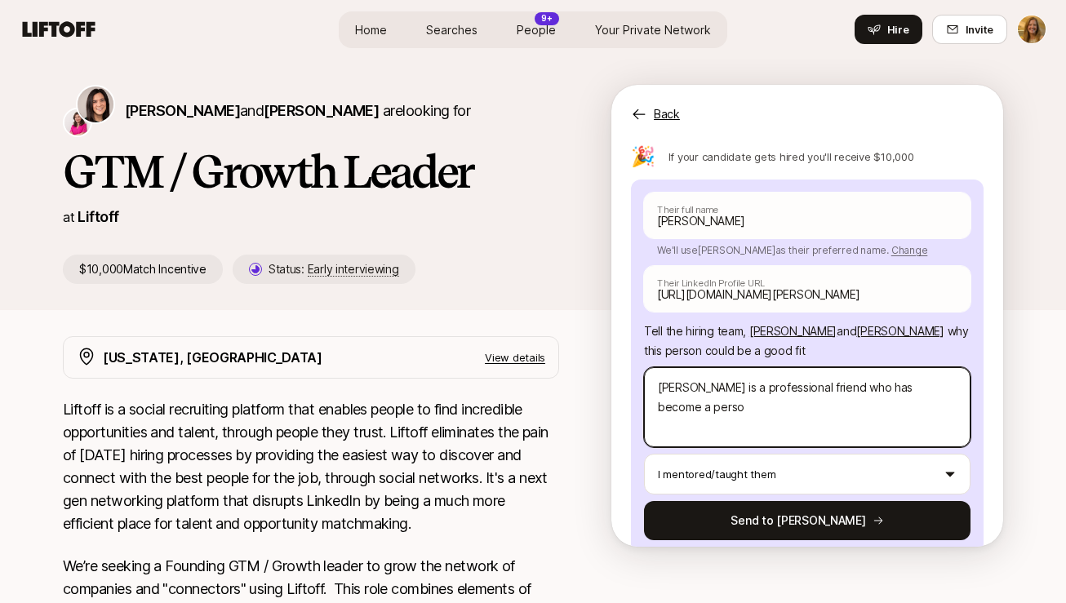
type textarea "x"
type textarea "[PERSON_NAME] is a professional friend who has become a person"
type textarea "x"
type textarea "[PERSON_NAME] is a professional friend who has become a persona"
type textarea "x"
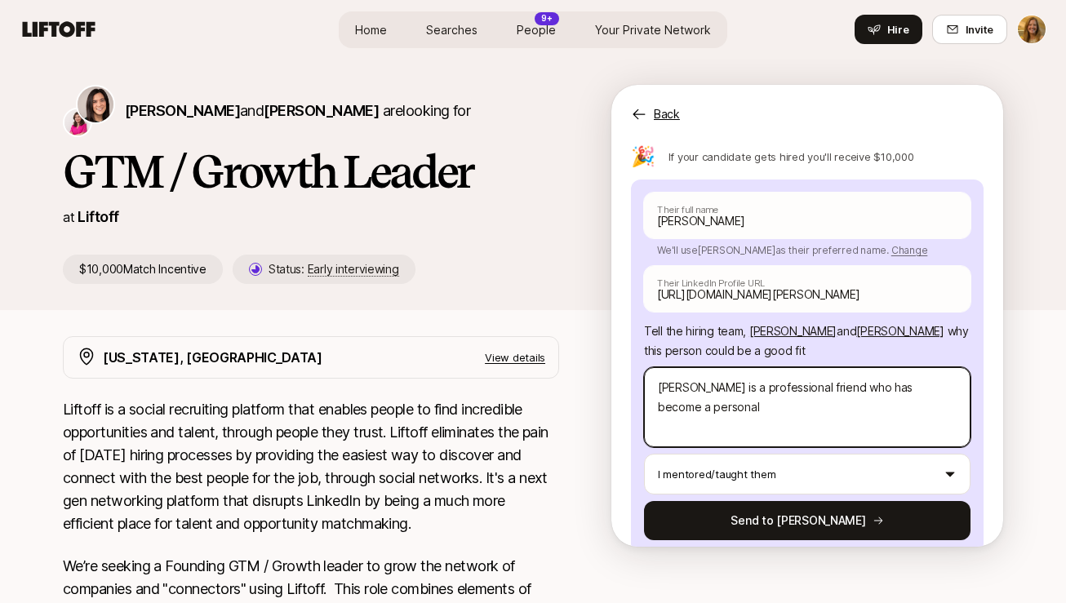
type textarea "[PERSON_NAME] is a professional friend who has become a personal"
type textarea "x"
type textarea "[PERSON_NAME] is a professional friend who has become a personal f"
type textarea "x"
type textarea "[PERSON_NAME] is a professional friend who has become a personal fr"
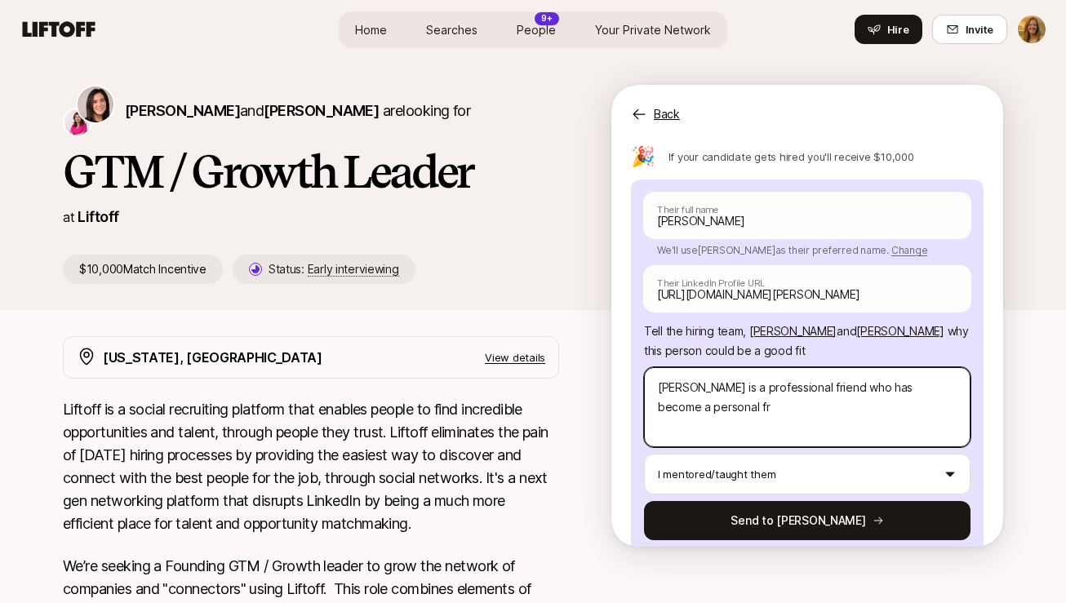
type textarea "x"
type textarea "[PERSON_NAME] is a professional friend who has become a personal fri"
type textarea "x"
type textarea "[PERSON_NAME] is a professional friend who has become a personal frie"
type textarea "x"
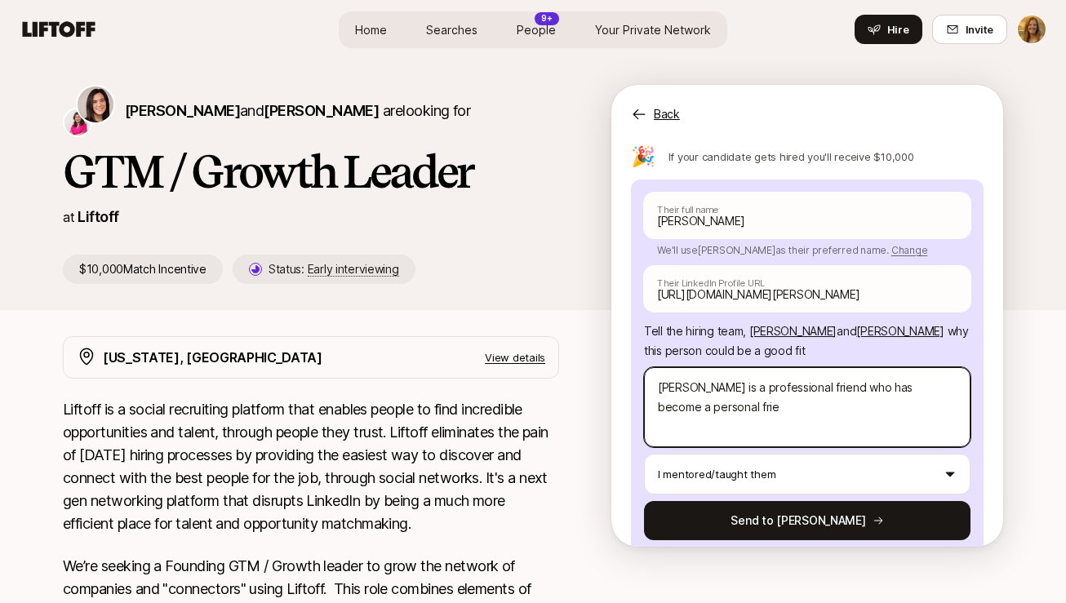
type textarea "[PERSON_NAME] is a professional friend who has become a personal frien"
type textarea "x"
type textarea "[PERSON_NAME] is a professional friend who has become a personal friend"
type textarea "x"
type textarea "[PERSON_NAME] is a professional friend who has become a personal friend."
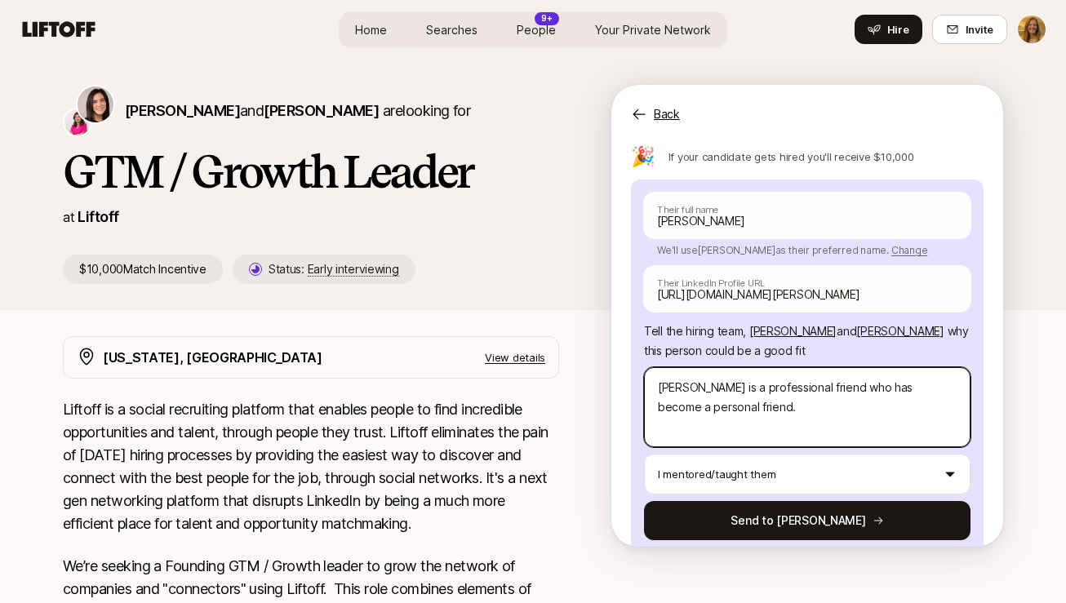
type textarea "x"
type textarea "[PERSON_NAME] is a professional friend who has become a personal friend. W"
type textarea "x"
type textarea "[PERSON_NAME] is a professional friend who has become a personal friend. We"
type textarea "x"
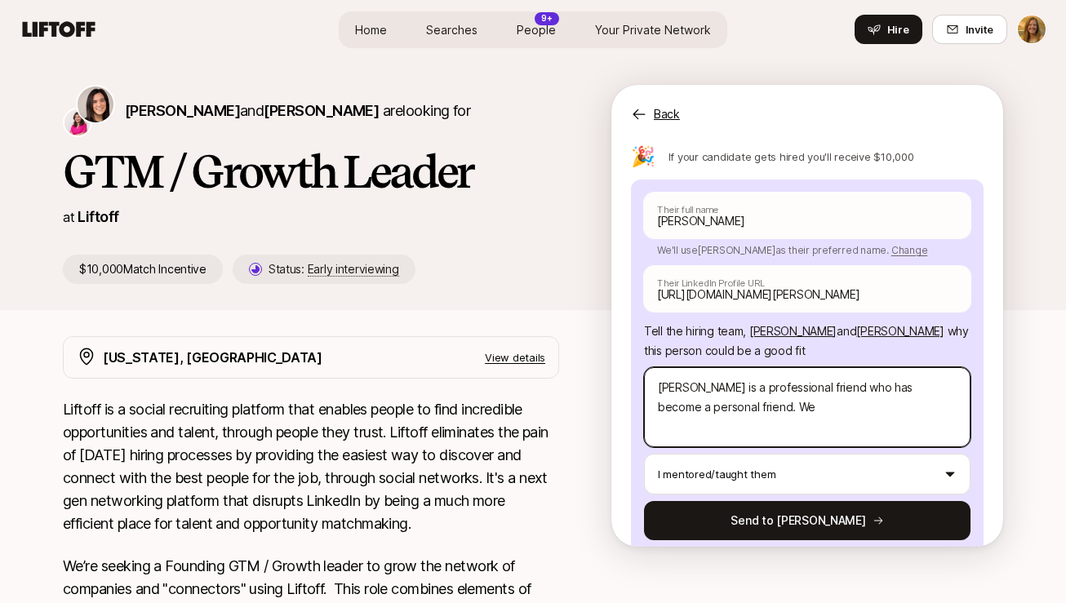
type textarea "[PERSON_NAME] is a professional friend who has become a personal friend. We"
type textarea "x"
type textarea "[PERSON_NAME] is a professional friend who has become a personal friend. We h"
type textarea "x"
type textarea "[PERSON_NAME] is a professional friend who has become a personal friend. We ha"
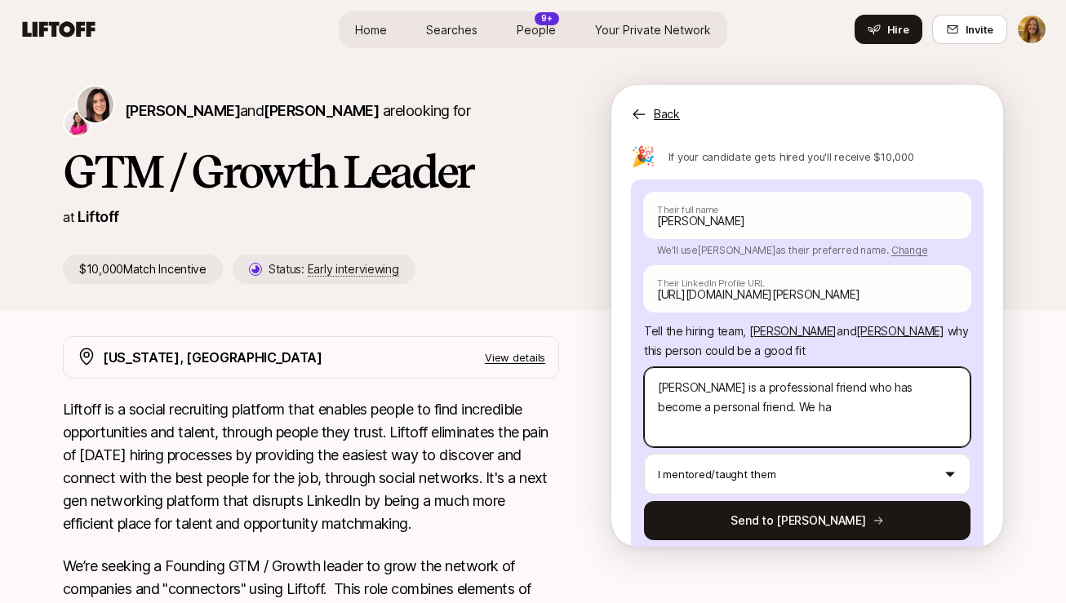
type textarea "x"
type textarea "[PERSON_NAME] is a professional friend who has become a personal friend. We hav"
type textarea "x"
type textarea "[PERSON_NAME] is a professional friend who has become a personal friend. We have"
type textarea "x"
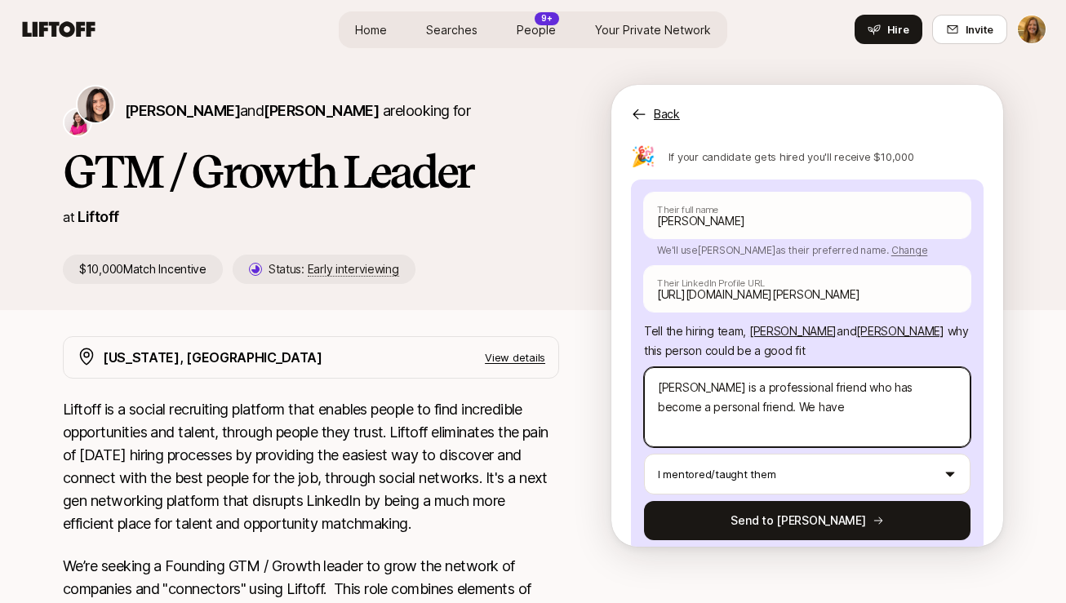
type textarea "[PERSON_NAME] is a professional friend who has become a personal friend. We have"
type textarea "x"
type textarea "[PERSON_NAME] is a professional friend who has become a personal friend. We hav…"
type textarea "x"
type textarea "[PERSON_NAME] is a professional friend who has become a personal friend. We hav…"
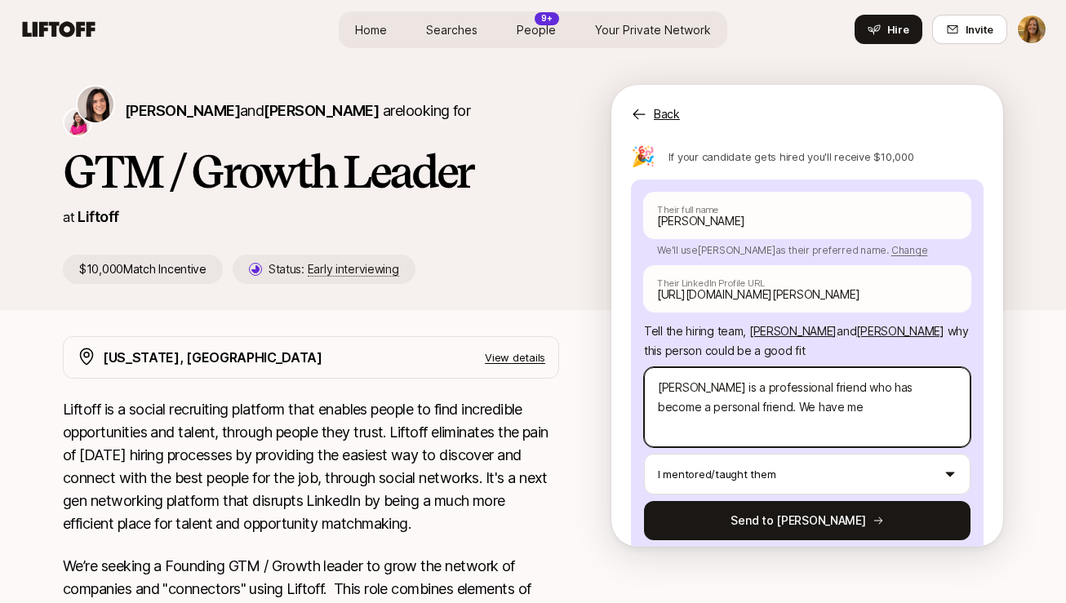
type textarea "x"
type textarea "[PERSON_NAME] is a professional friend who has become a personal friend. We hav…"
type textarea "x"
type textarea "[PERSON_NAME] is a professional friend who has become a personal friend. We hav…"
type textarea "x"
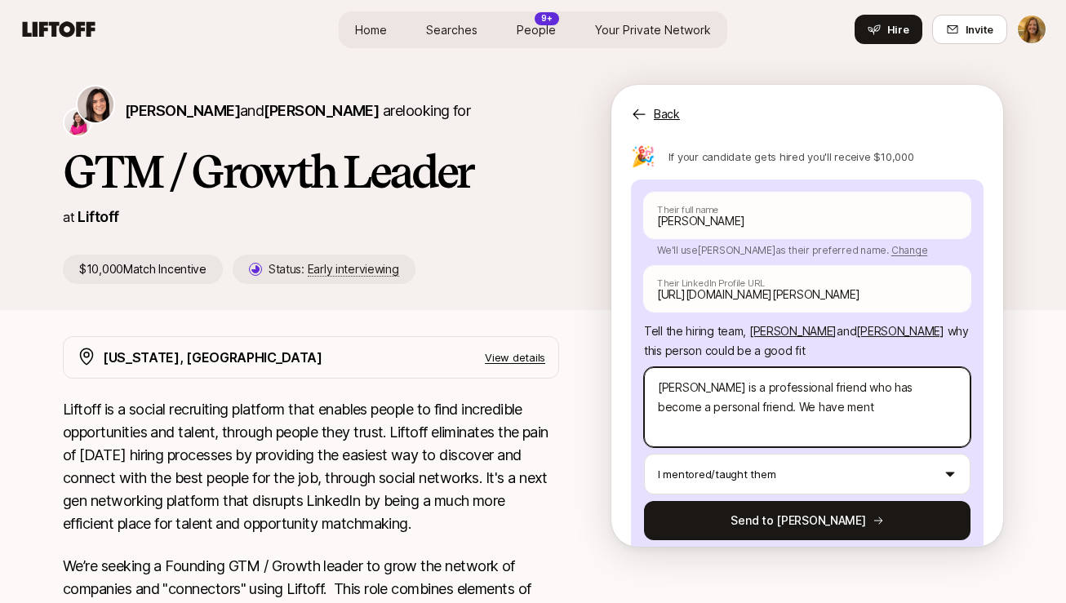
type textarea "[PERSON_NAME] is a professional friend who has become a personal friend. We hav…"
type textarea "x"
type textarea "[PERSON_NAME] is a professional friend who has become a personal friend. We hav…"
type textarea "x"
type textarea "[PERSON_NAME] is a professional friend who has become a personal friend. We hav…"
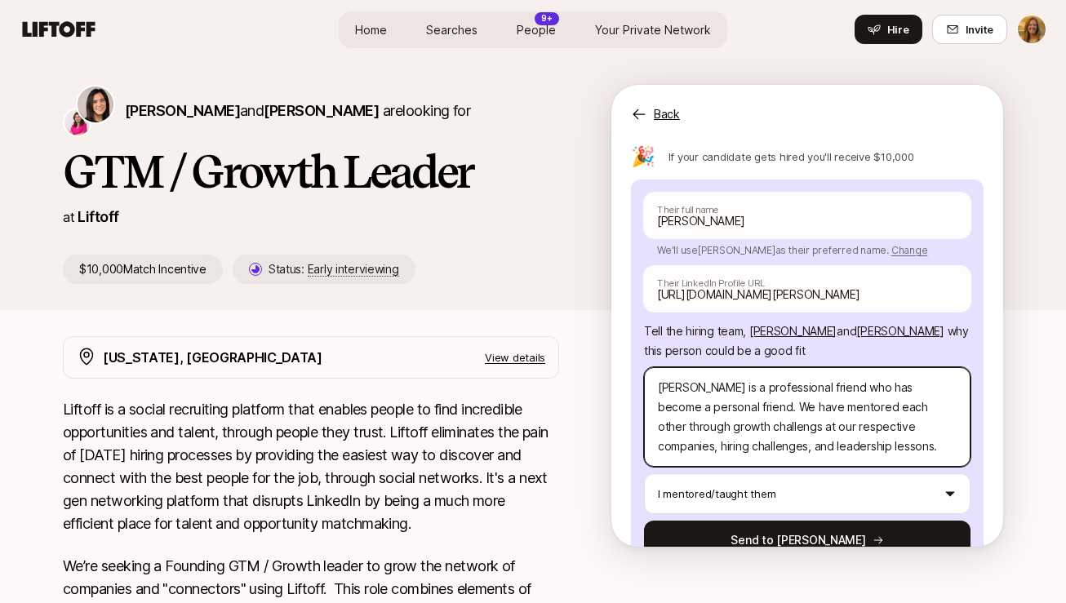
click at [653, 367] on textarea "[PERSON_NAME] is a professional friend who has become a personal friend. We hav…" at bounding box center [807, 417] width 327 height 100
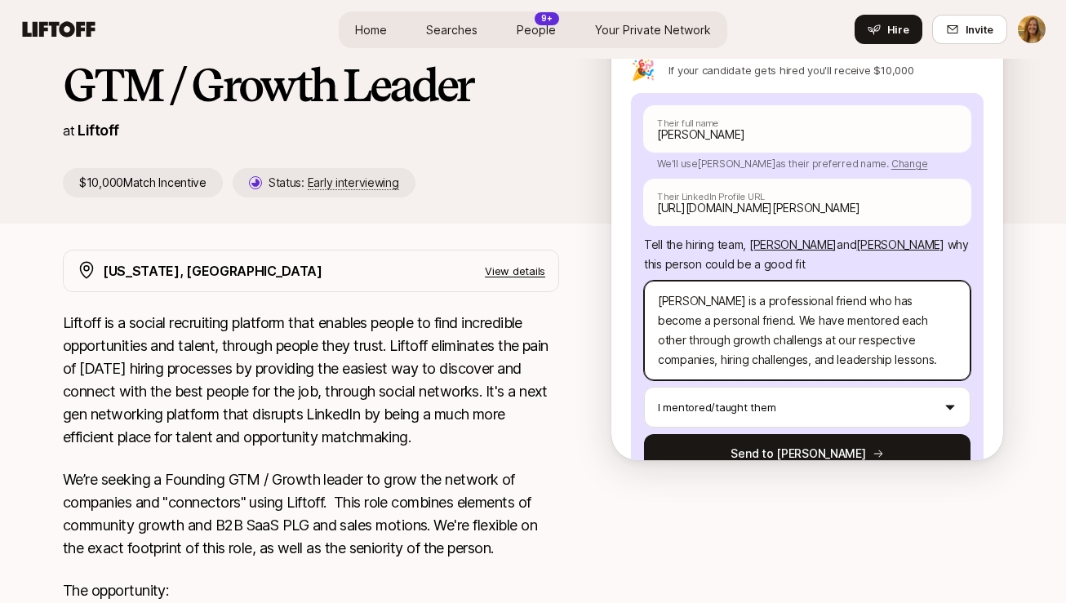
scroll to position [105, 0]
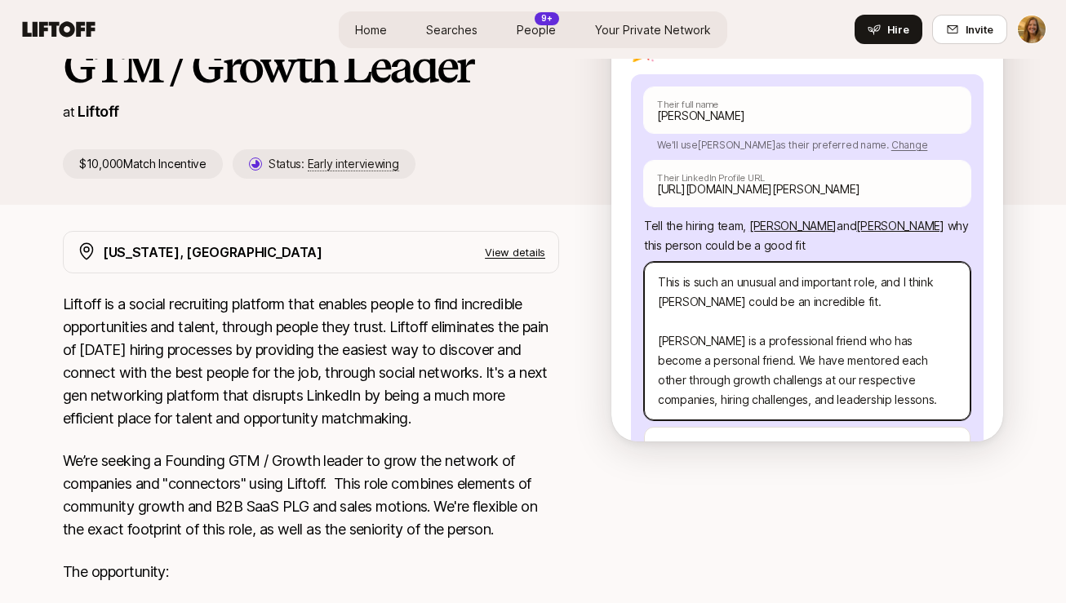
click at [846, 263] on textarea "This is such an unusual and important role, and I think [PERSON_NAME] could be …" at bounding box center [807, 341] width 327 height 158
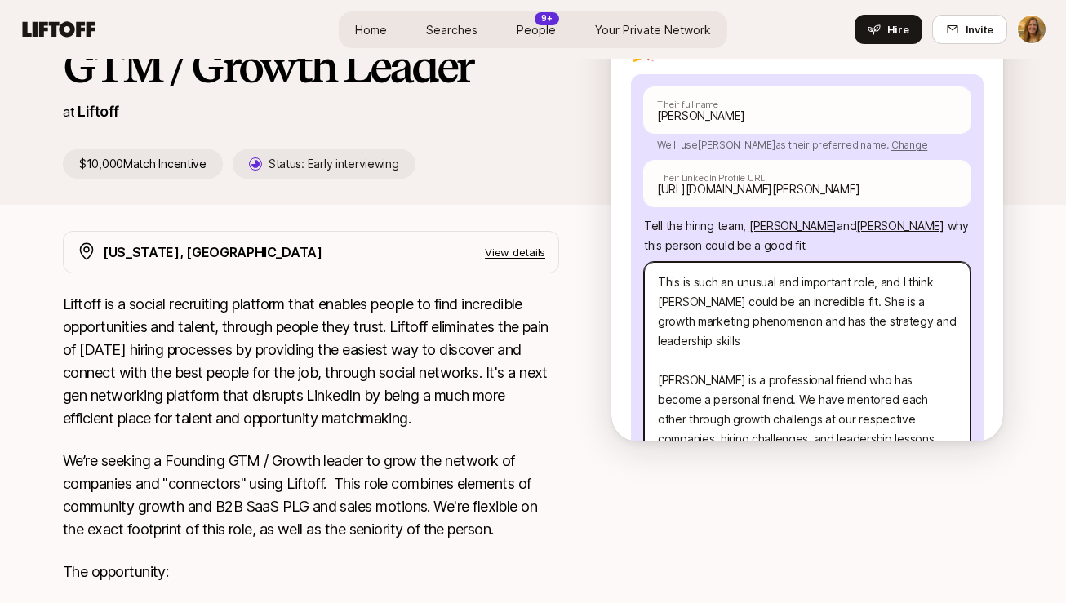
click at [852, 270] on textarea "This is such an unusual and important role, and I think [PERSON_NAME] could be …" at bounding box center [807, 361] width 327 height 198
click at [779, 289] on textarea "This is such an unusual and important role, and I think [PERSON_NAME] could be …" at bounding box center [807, 361] width 327 height 198
click at [746, 308] on textarea "This is such an unusual and important role, and I think [PERSON_NAME] could be …" at bounding box center [807, 361] width 327 height 198
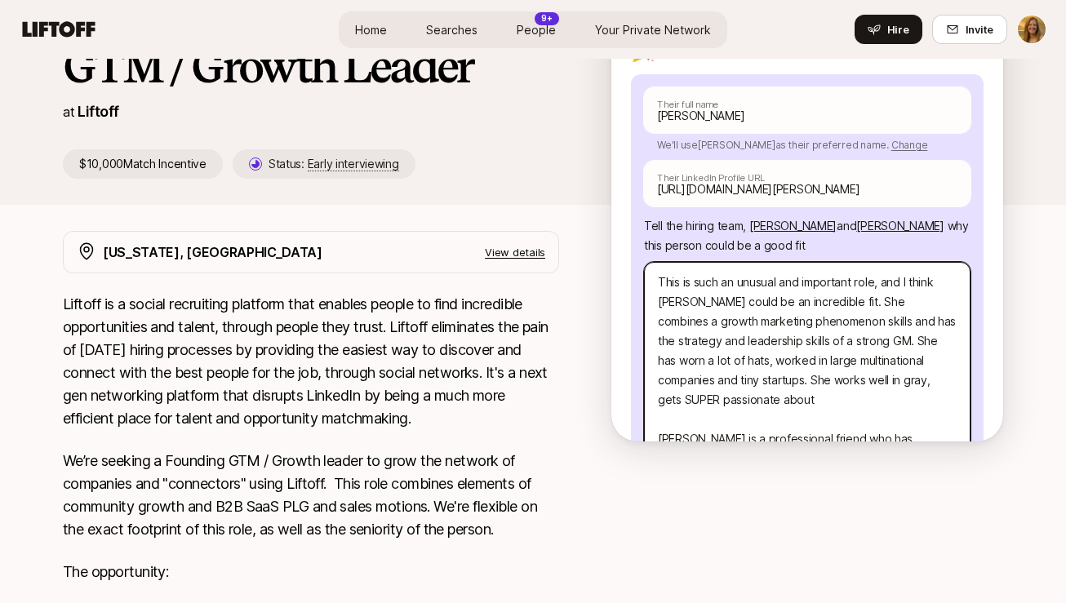
click at [801, 346] on textarea "This is such an unusual and important role, and I think [PERSON_NAME] could be …" at bounding box center [807, 390] width 327 height 256
click at [773, 366] on textarea "This is such an unusual and important role, and I think [PERSON_NAME] could be …" at bounding box center [807, 390] width 327 height 256
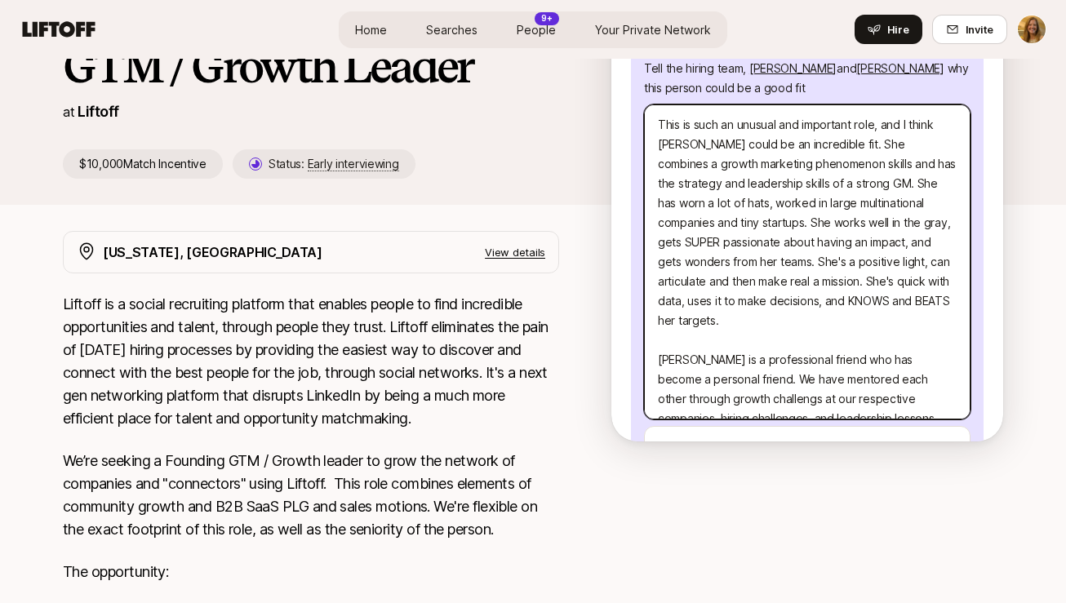
scroll to position [355, 0]
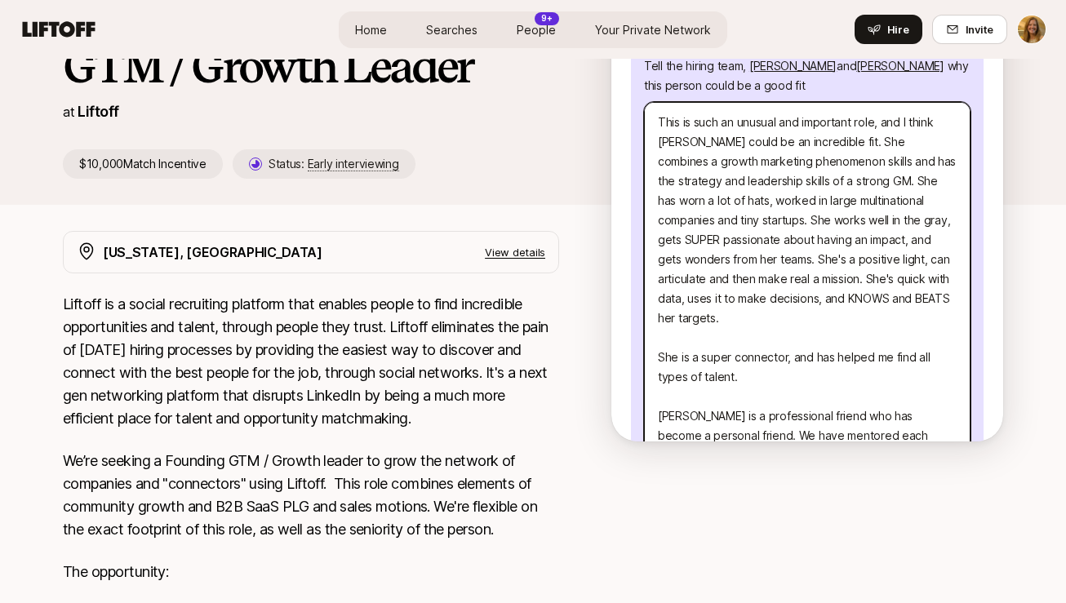
click at [741, 225] on textarea "This is such an unusual and important role, and I think [PERSON_NAME] could be …" at bounding box center [807, 289] width 327 height 374
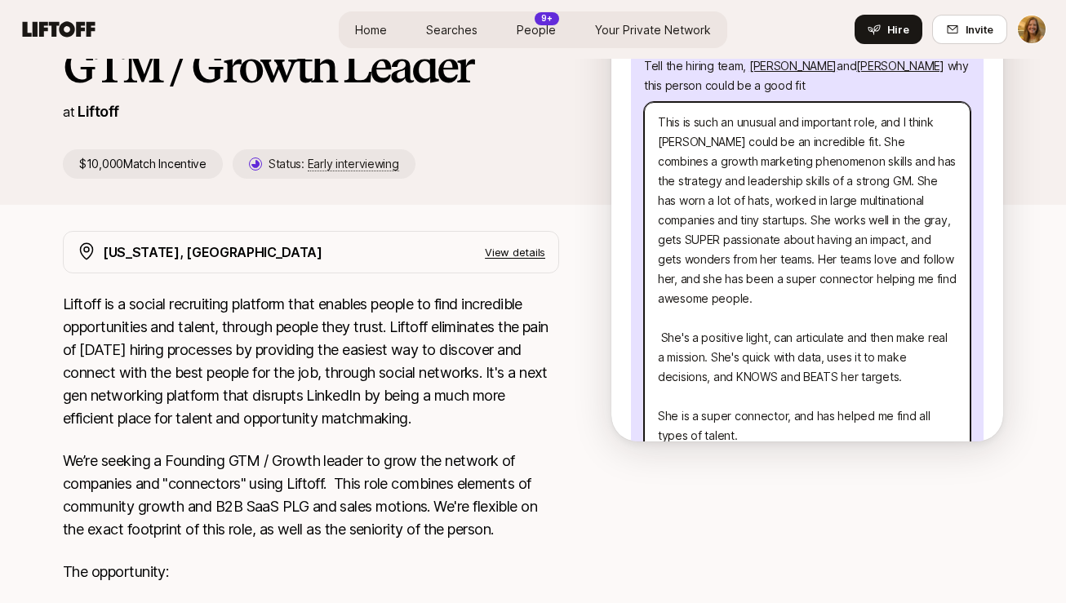
drag, startPoint x: 754, startPoint y: 399, endPoint x: 639, endPoint y: 372, distance: 118.4
click at [639, 372] on div "[PERSON_NAME] Their full name We'll use [PERSON_NAME] as their preferred name. …" at bounding box center [807, 287] width 353 height 746
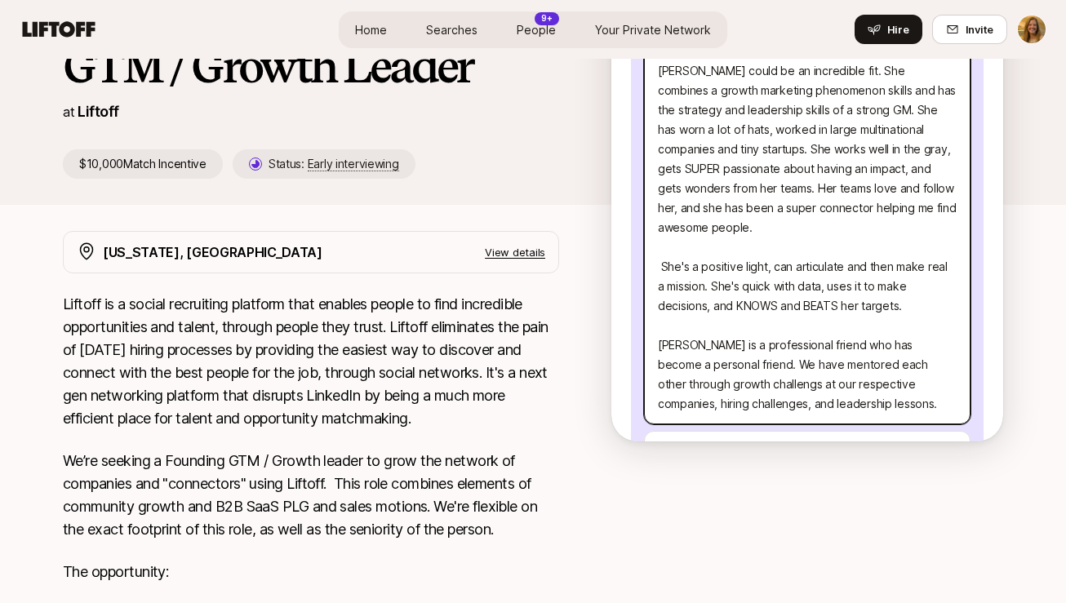
scroll to position [542, 0]
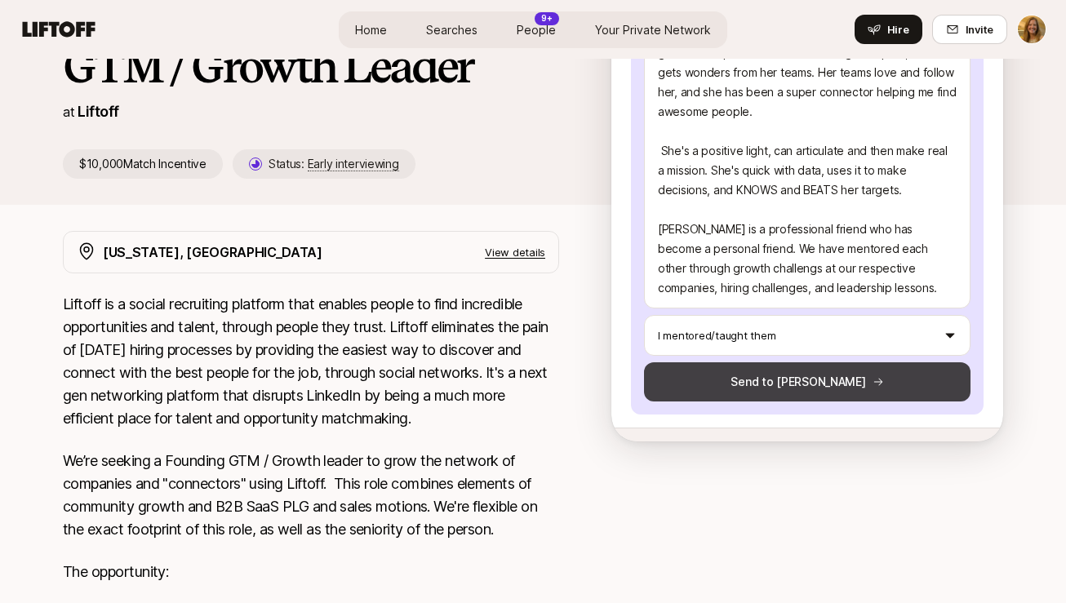
click at [807, 363] on button "Send to [PERSON_NAME]" at bounding box center [807, 382] width 327 height 39
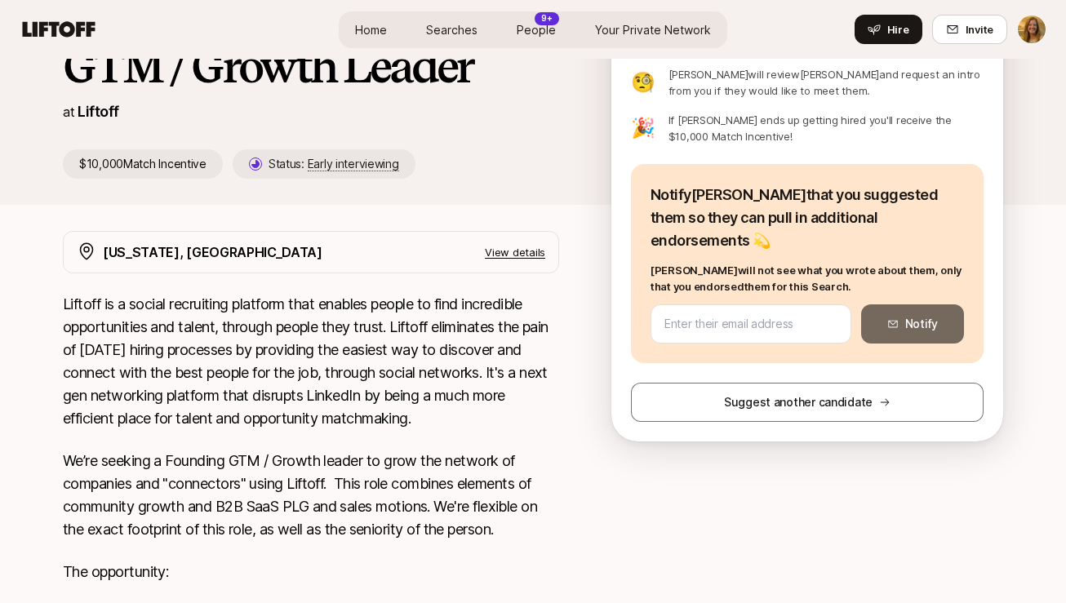
scroll to position [142, 0]
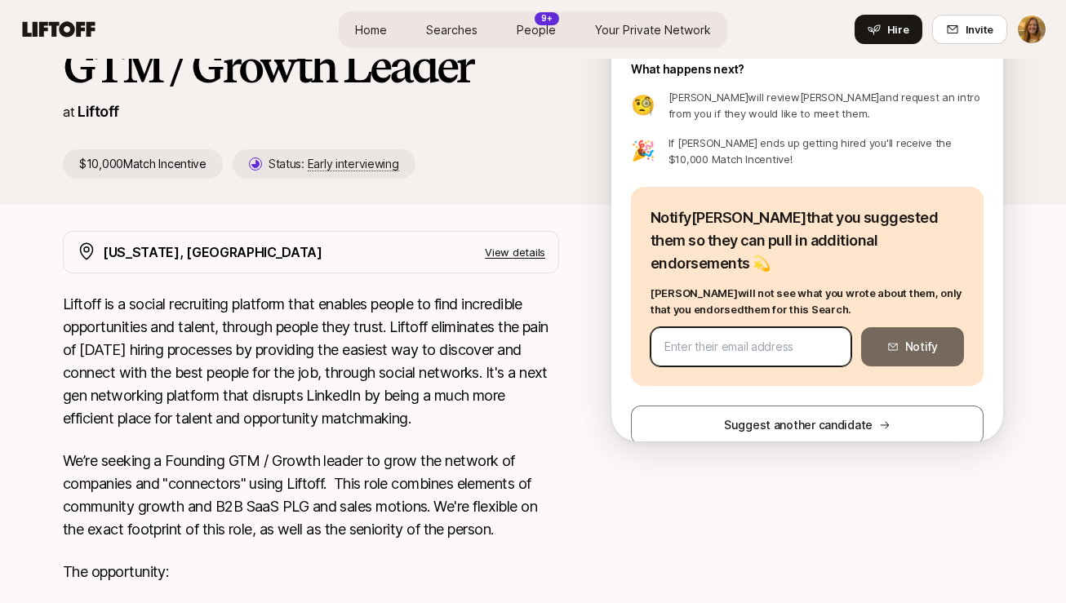
click at [707, 337] on input "email" at bounding box center [751, 347] width 173 height 20
paste input "[EMAIL_ADDRESS][DOMAIN_NAME]"
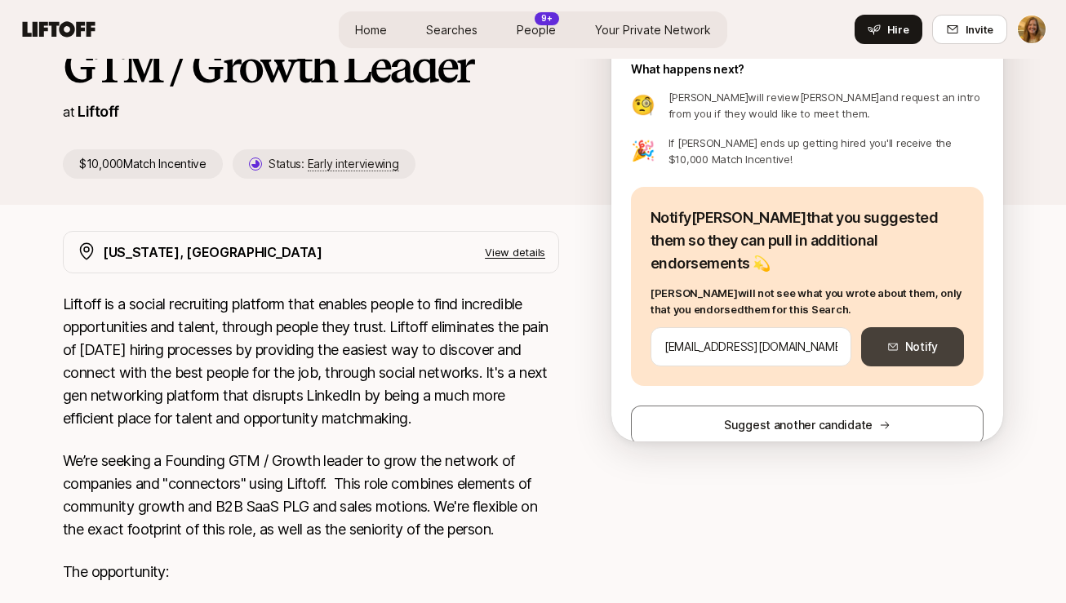
click at [920, 327] on button "Notify" at bounding box center [912, 346] width 103 height 39
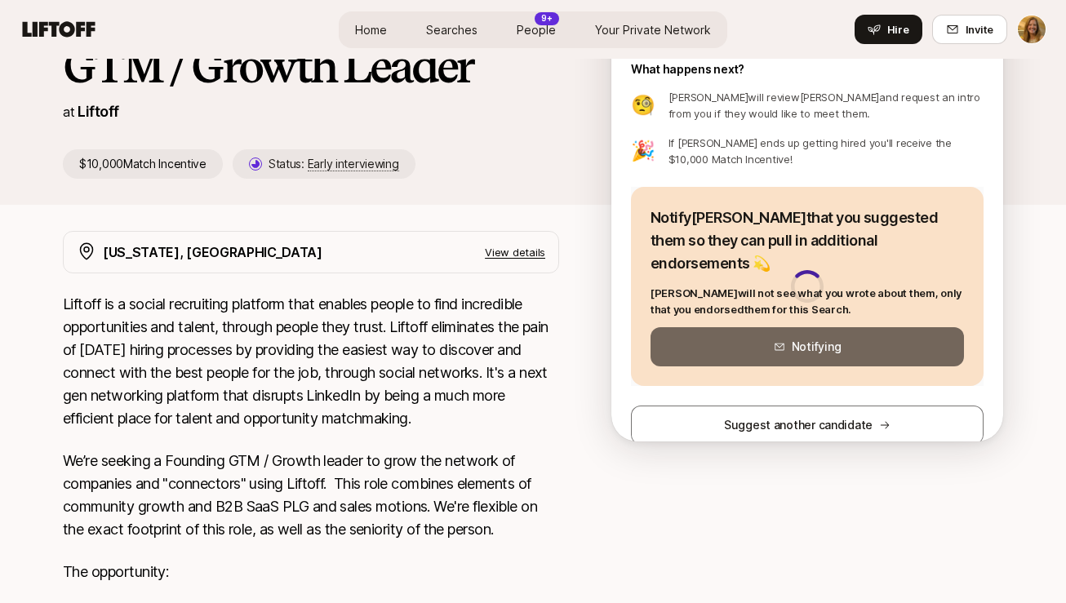
scroll to position [136, 0]
